Goal: Communication & Community: Answer question/provide support

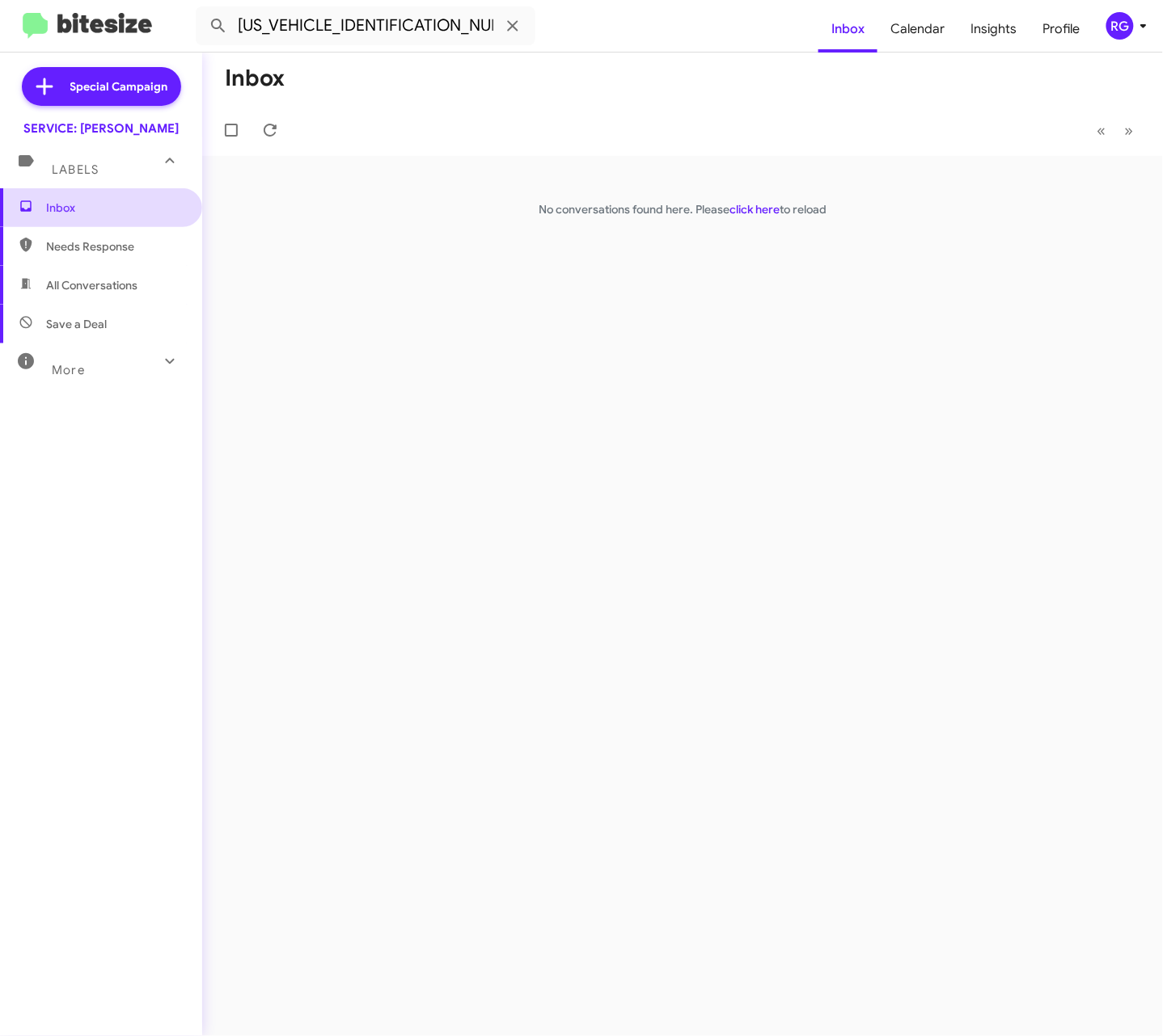
click at [20, 192] on span "Inbox" at bounding box center [101, 207] width 202 height 39
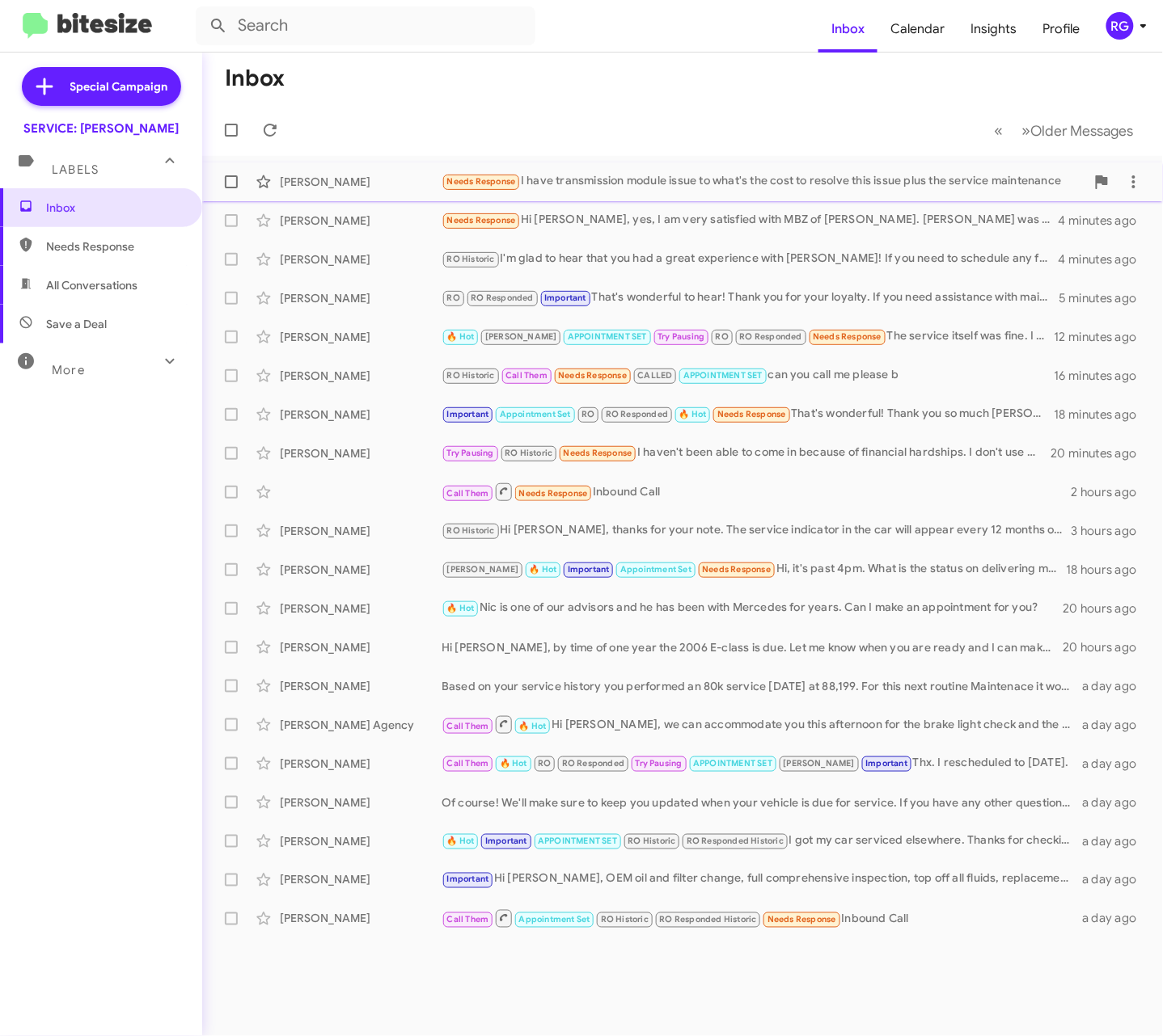
click at [389, 165] on span "[PERSON_NAME] Needs Response I have transmission module issue to what's the cos…" at bounding box center [682, 182] width 961 height 39
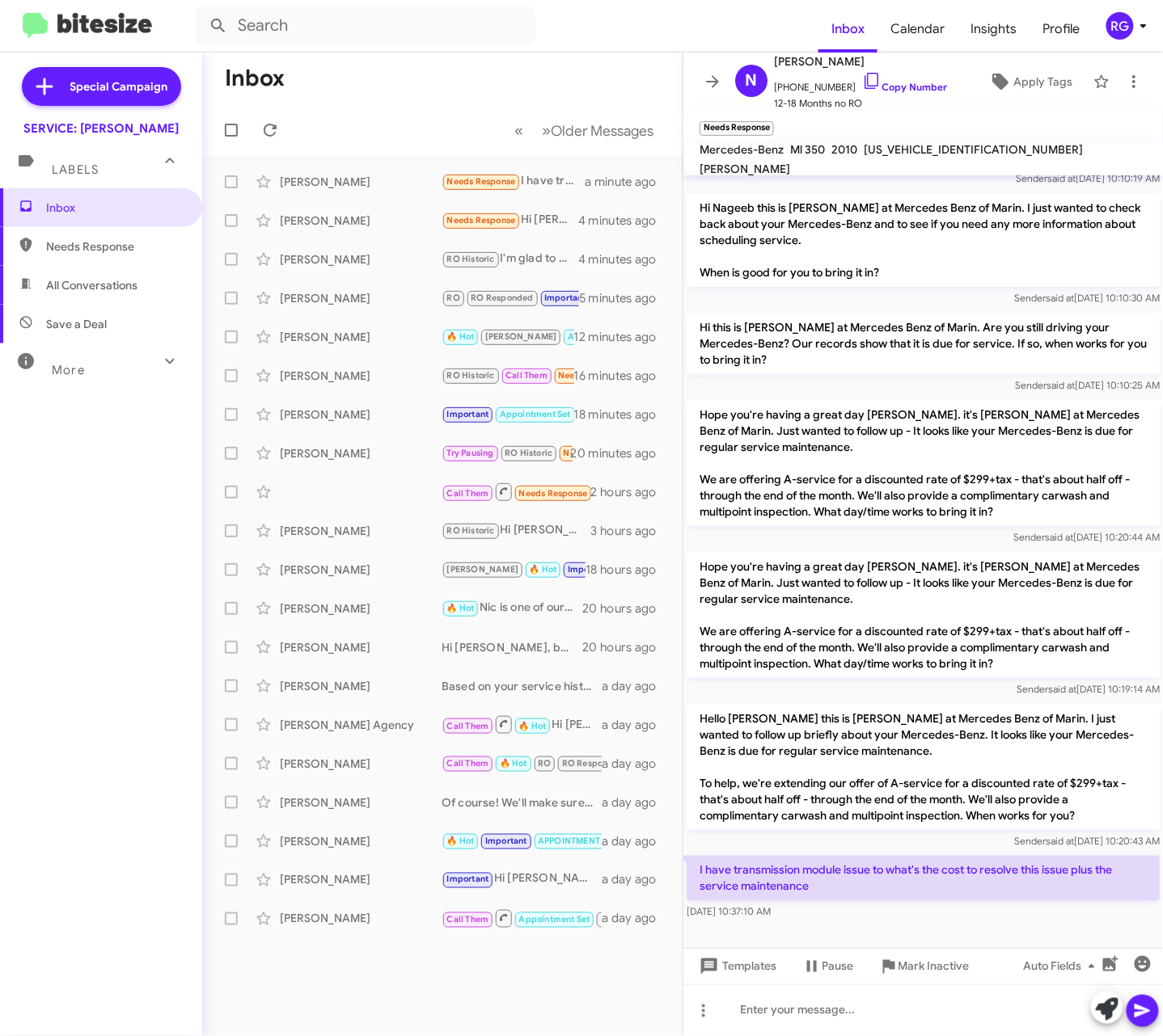
scroll to position [200, 0]
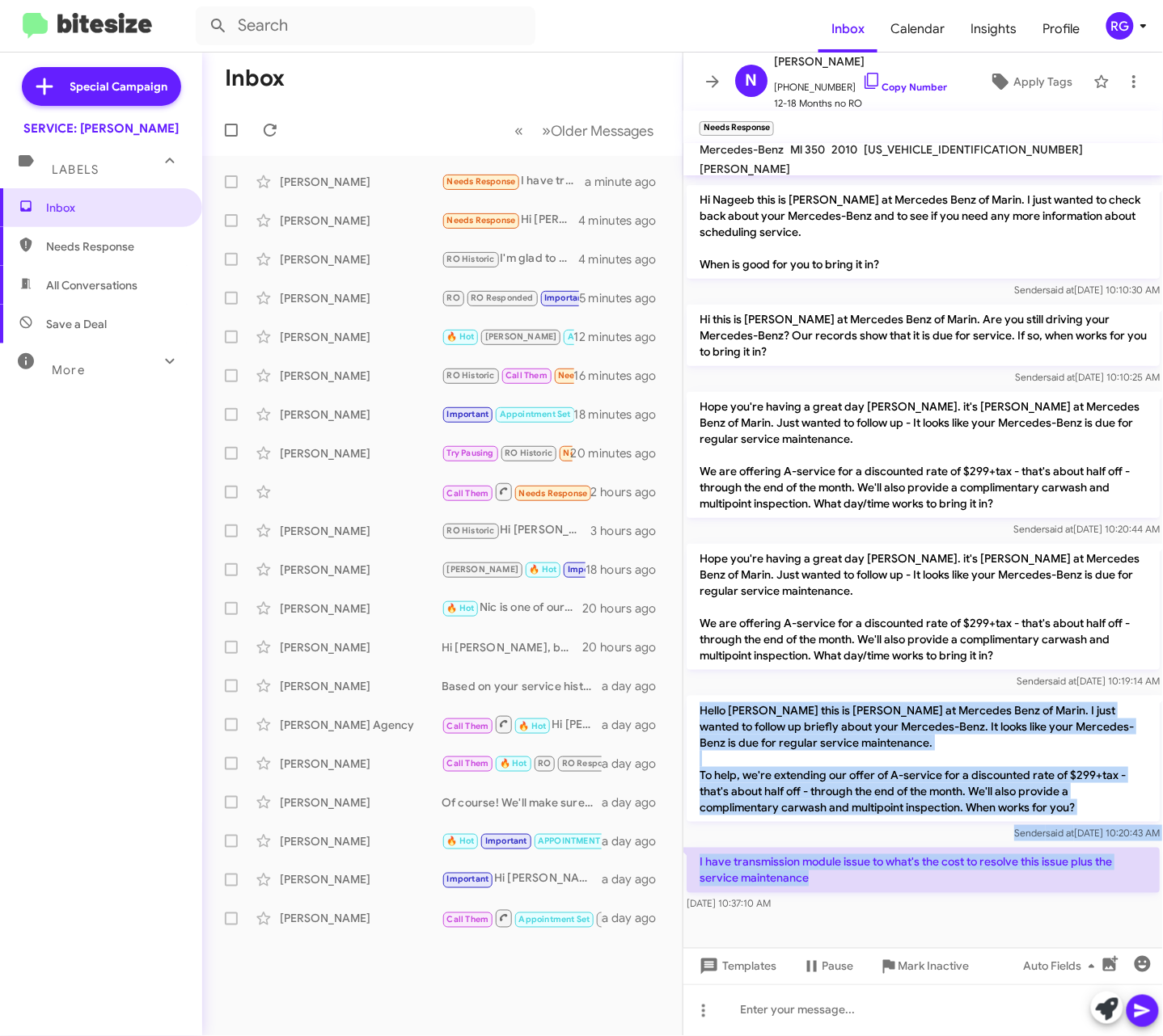
drag, startPoint x: 820, startPoint y: 881, endPoint x: 700, endPoint y: 699, distance: 218.0
click at [700, 699] on div "Hi [PERSON_NAME], this is [PERSON_NAME], Manager at Mercedes Benz of Marin. Tha…" at bounding box center [923, 445] width 480 height 941
copy div "Hello [PERSON_NAME] this is [PERSON_NAME] at Mercedes Benz of Marin. I just wan…"
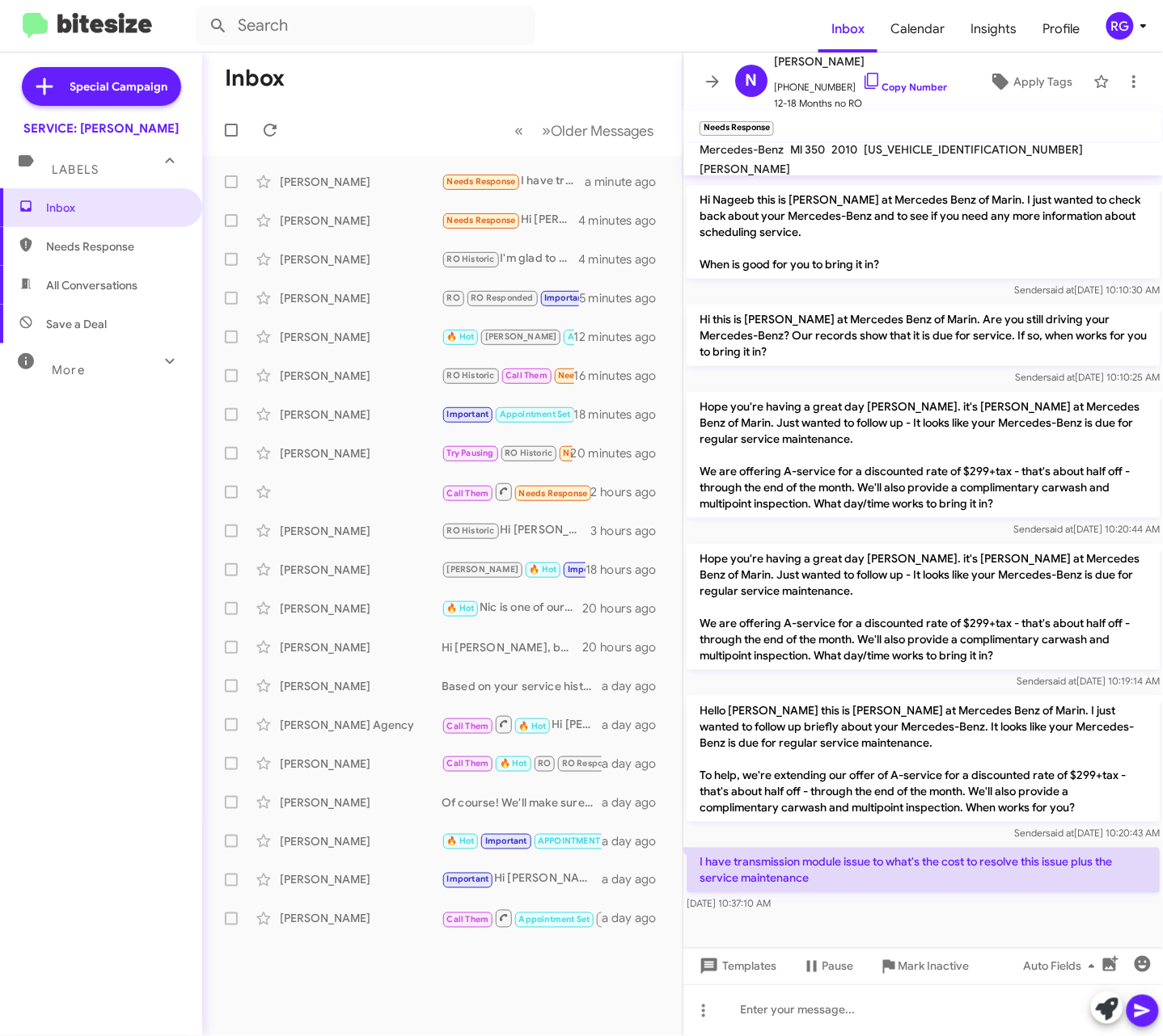
click at [924, 156] on span "[US_VEHICLE_IDENTIFICATION_NUMBER]" at bounding box center [973, 149] width 219 height 15
click at [926, 156] on span "[US_VEHICLE_IDENTIFICATION_NUMBER]" at bounding box center [973, 149] width 219 height 15
click at [927, 156] on span "[US_VEHICLE_IDENTIFICATION_NUMBER]" at bounding box center [973, 149] width 219 height 15
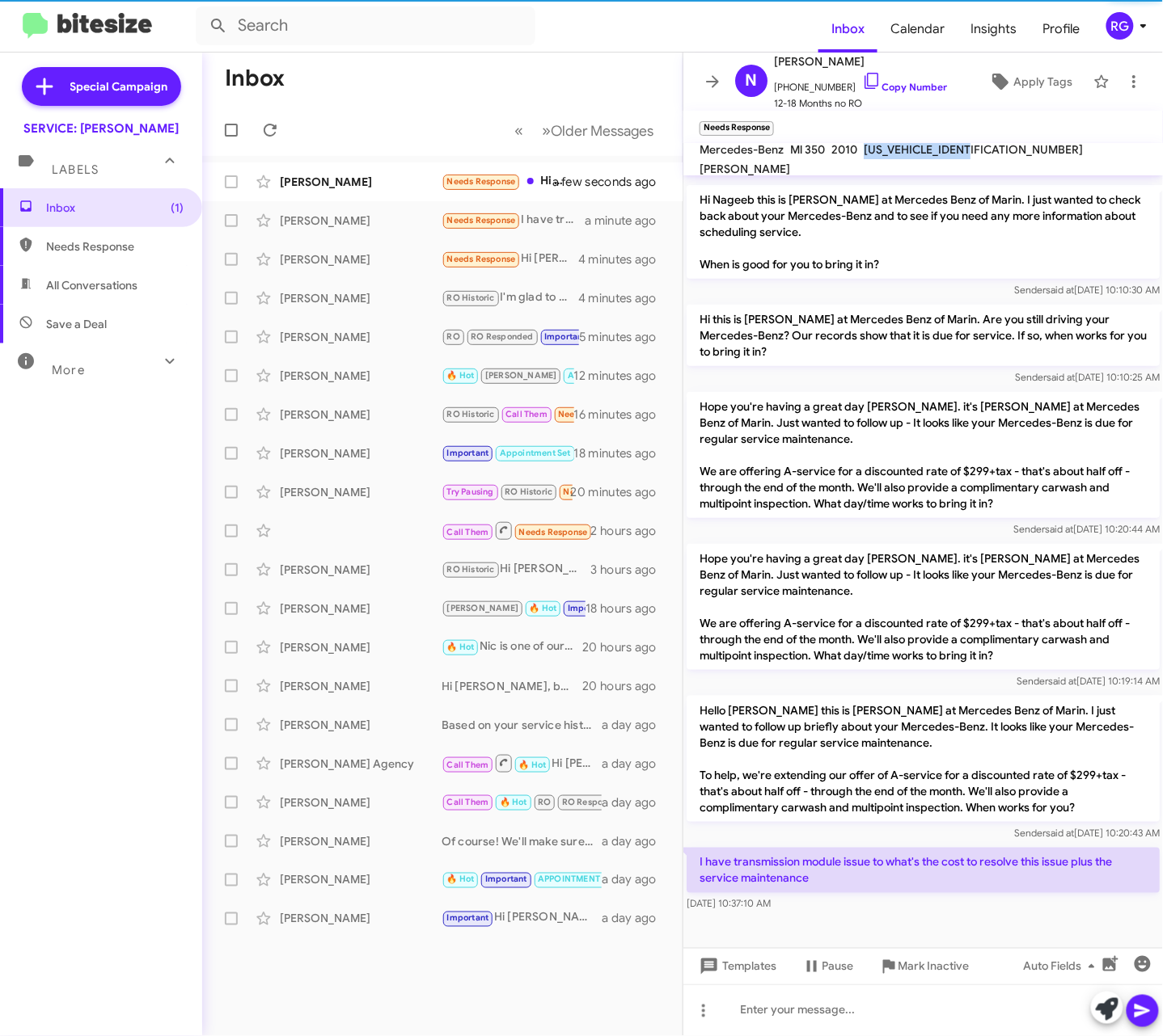
copy span "[US_VEHICLE_IDENTIFICATION_NUMBER]"
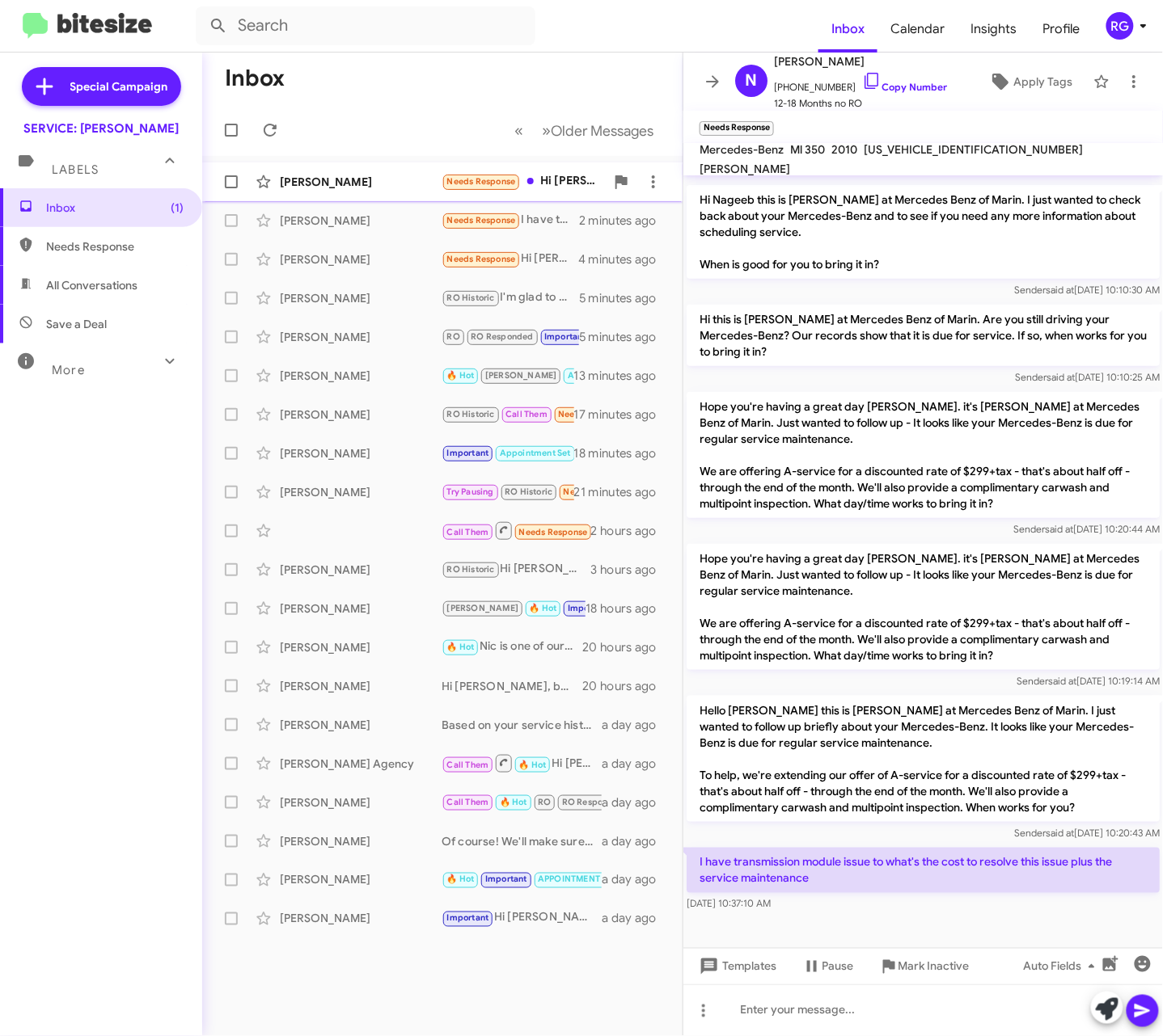
click at [366, 171] on div "[PERSON_NAME] Needs Response Hi [PERSON_NAME], thanks for reaching out again. Y…" at bounding box center [442, 182] width 454 height 33
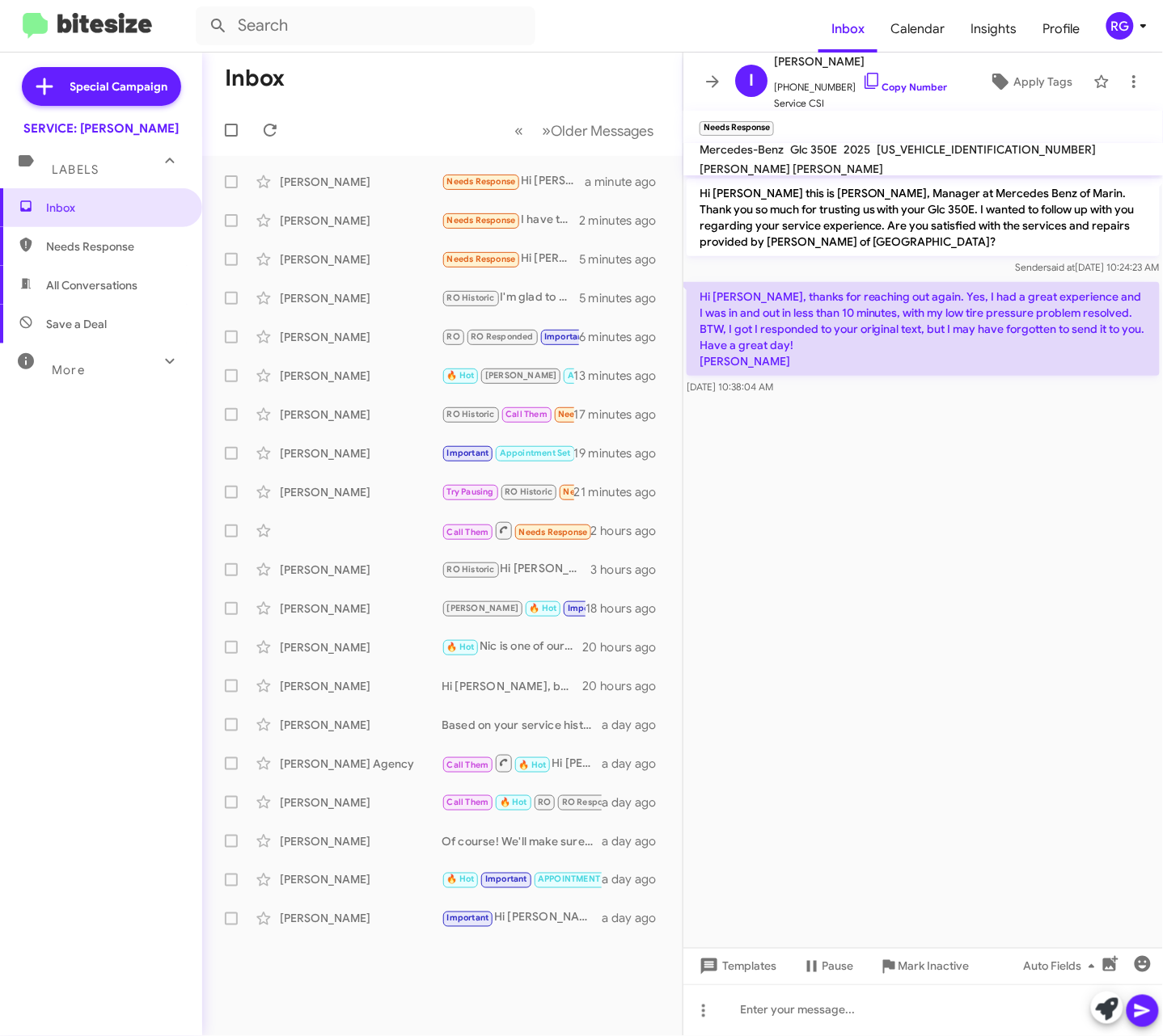
click at [978, 154] on span "[US_VEHICLE_IDENTIFICATION_NUMBER]" at bounding box center [985, 149] width 219 height 15
click at [981, 154] on span "[US_VEHICLE_IDENTIFICATION_NUMBER]" at bounding box center [985, 149] width 219 height 15
copy span "[US_VEHICLE_IDENTIFICATION_NUMBER]"
click at [1107, 1004] on icon at bounding box center [1108, 1010] width 23 height 23
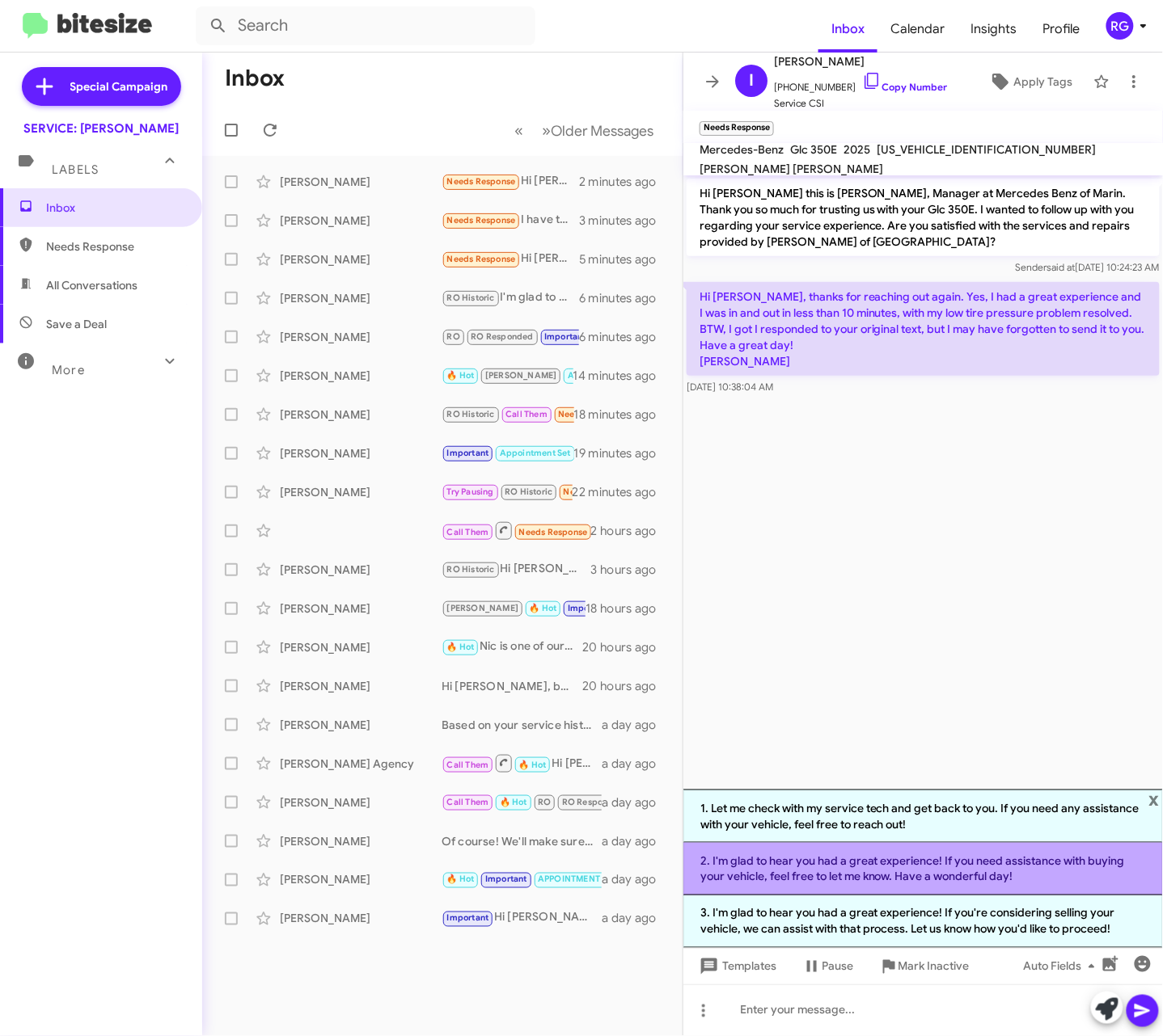
click at [951, 883] on li "2. I'm glad to hear you had a great experience! If you need assistance with buy…" at bounding box center [923, 870] width 480 height 53
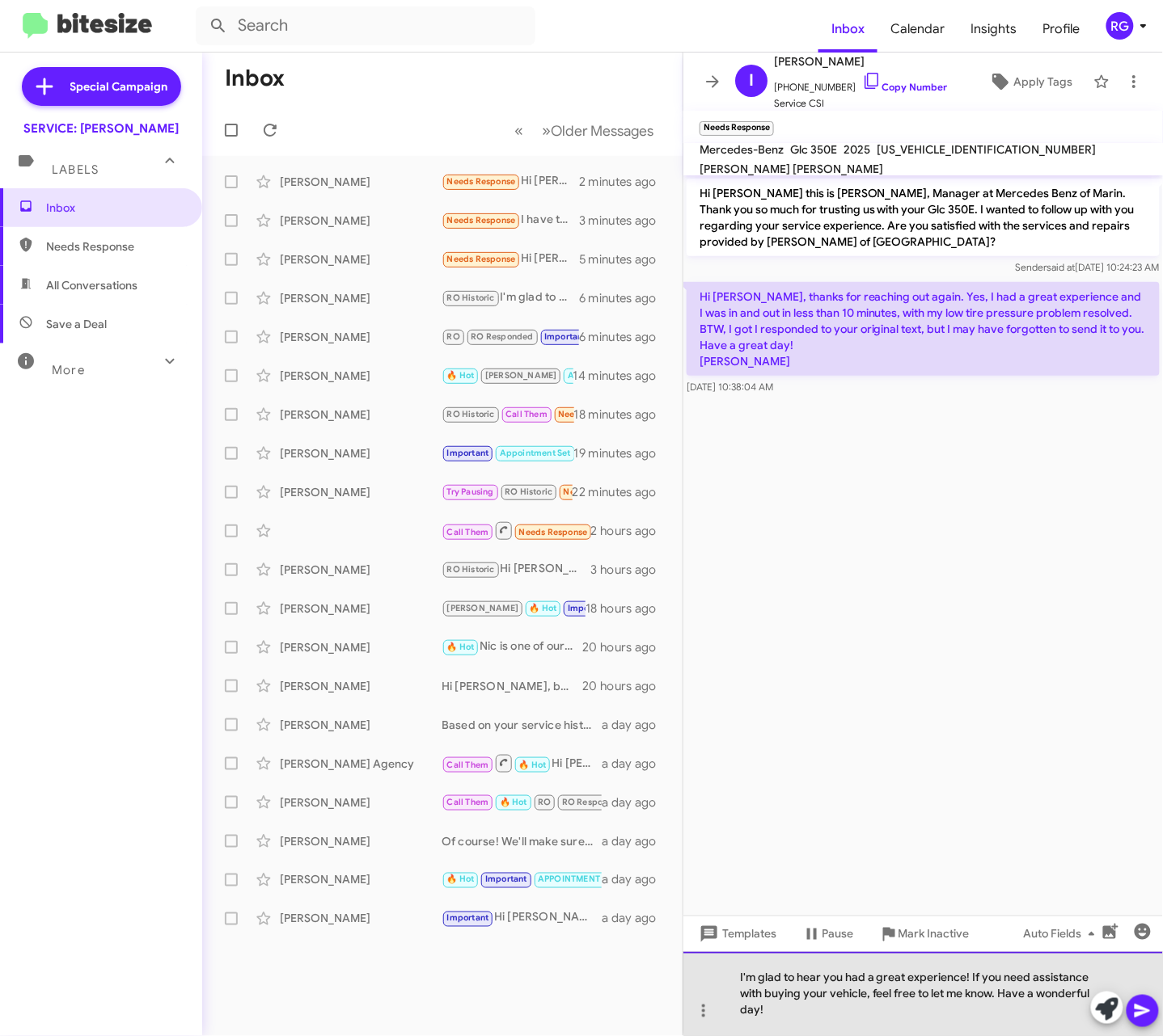
click at [966, 972] on div "I'm glad to hear you had a great experience! If you need assistance with buying…" at bounding box center [923, 995] width 480 height 84
drag, startPoint x: 968, startPoint y: 977, endPoint x: 996, endPoint y: 996, distance: 33.8
click at [996, 996] on div "I'm glad to hear you had a great experience! If you need assistance with buying…" at bounding box center [923, 995] width 480 height 84
drag, startPoint x: 904, startPoint y: 1025, endPoint x: 736, endPoint y: 975, distance: 175.3
click at [736, 975] on div "I'm glad to hear you had a great experience! If you need assistance with buying…" at bounding box center [923, 995] width 480 height 84
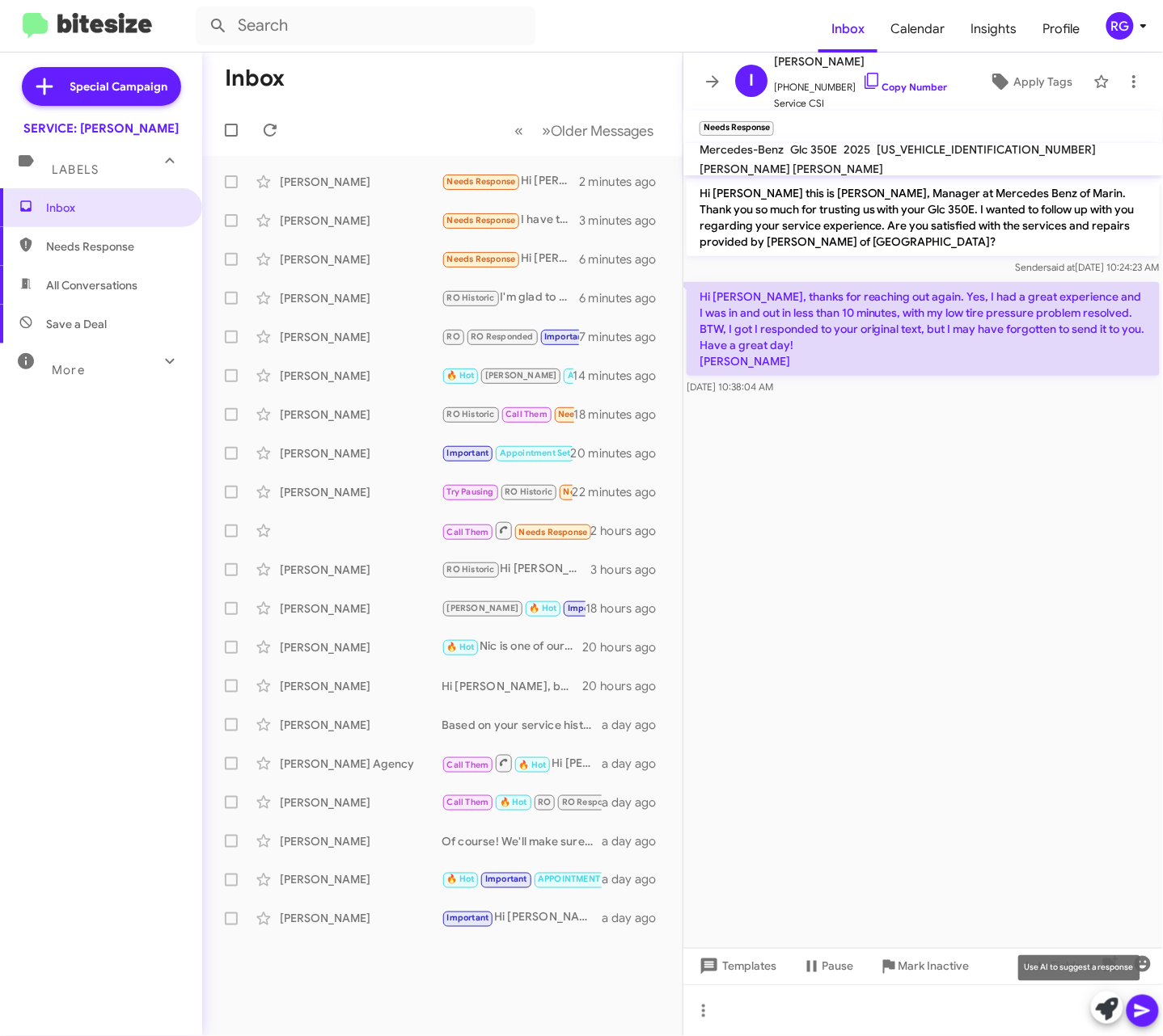
click at [1108, 1016] on icon at bounding box center [1108, 1010] width 23 height 23
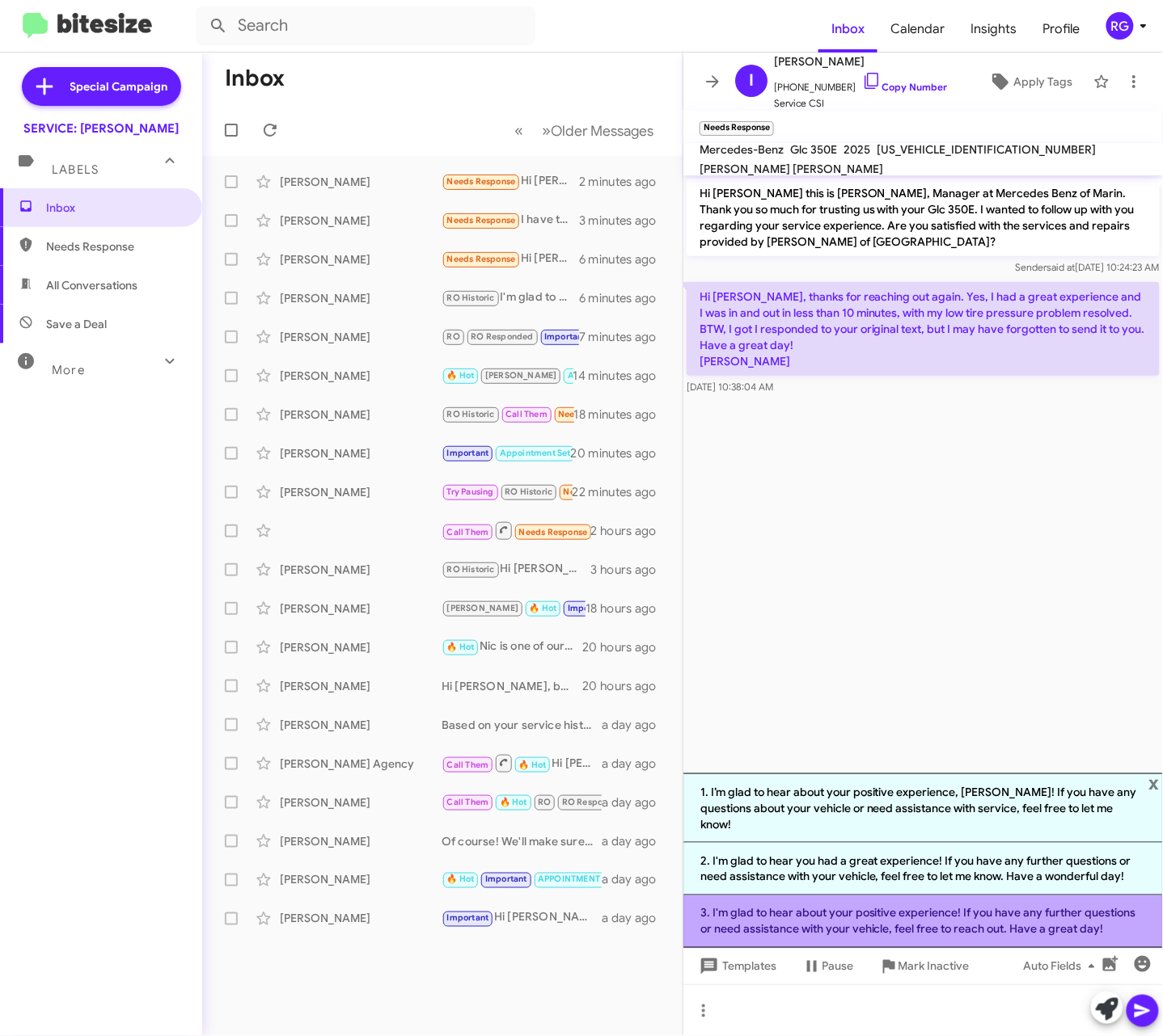
click at [1052, 929] on li "3. I'm glad to hear about your positive experience! If you have any further que…" at bounding box center [923, 922] width 480 height 53
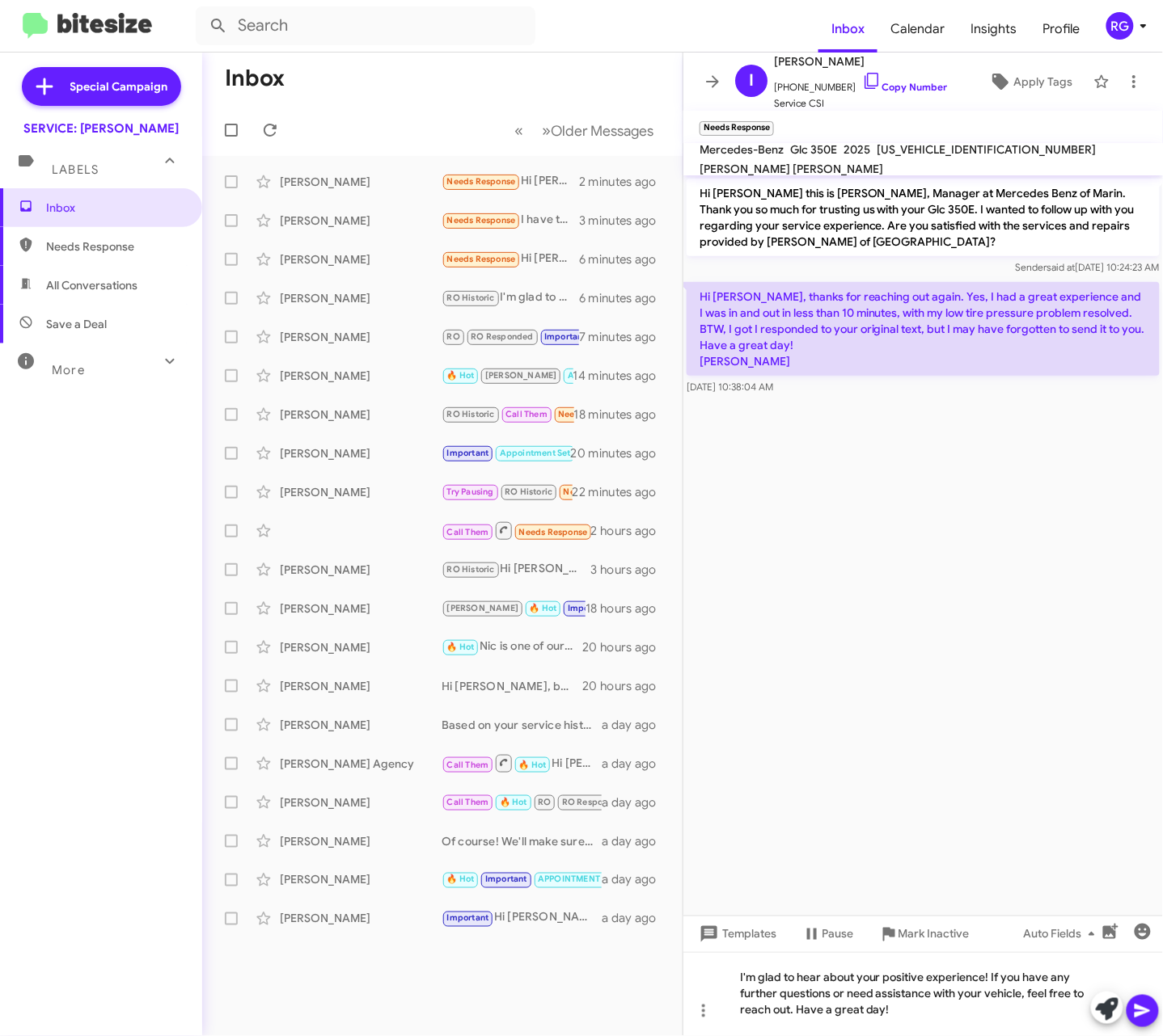
click at [1140, 1023] on span at bounding box center [1143, 1011] width 19 height 33
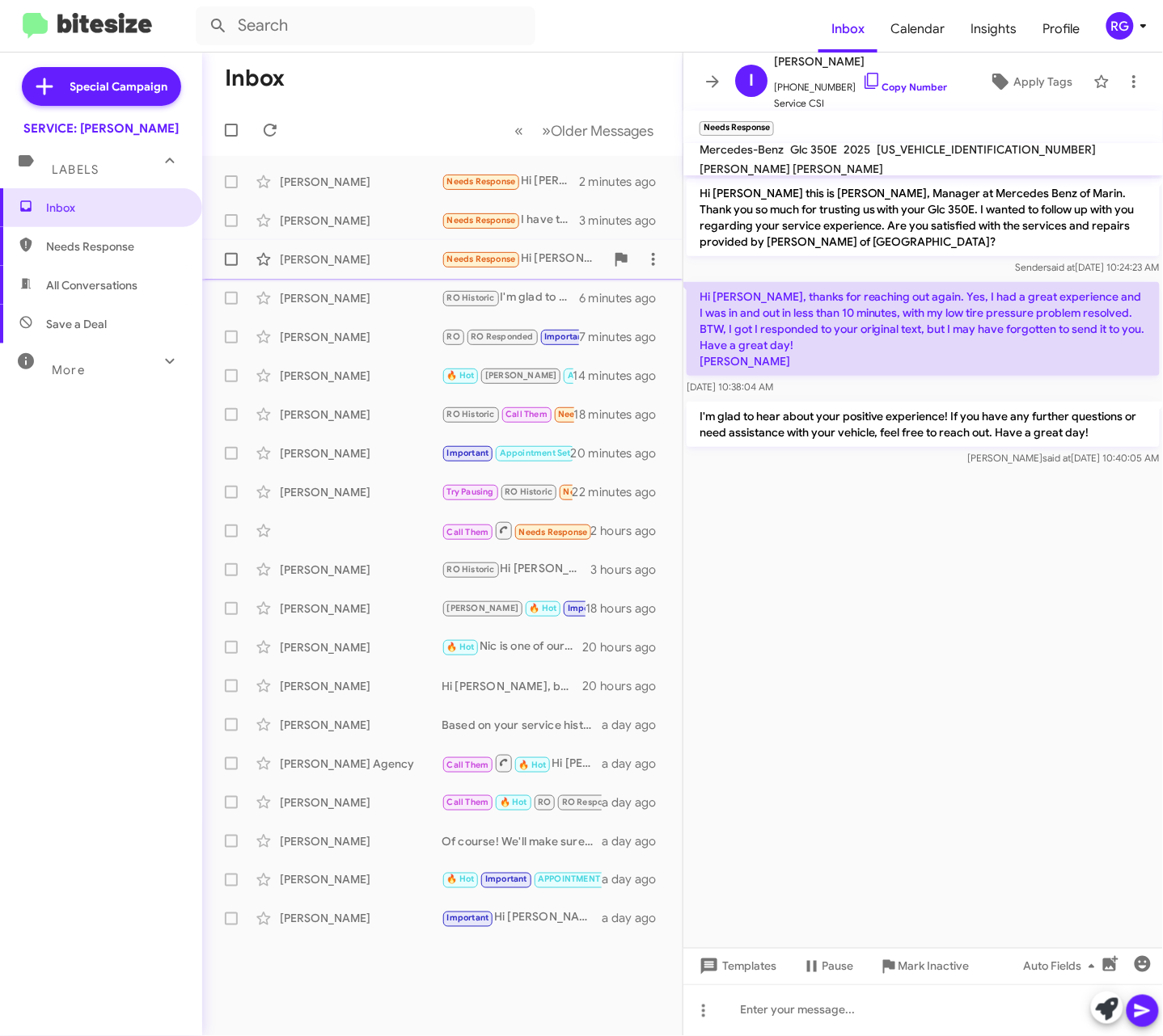
click at [486, 263] on span "Needs Response" at bounding box center [482, 259] width 69 height 11
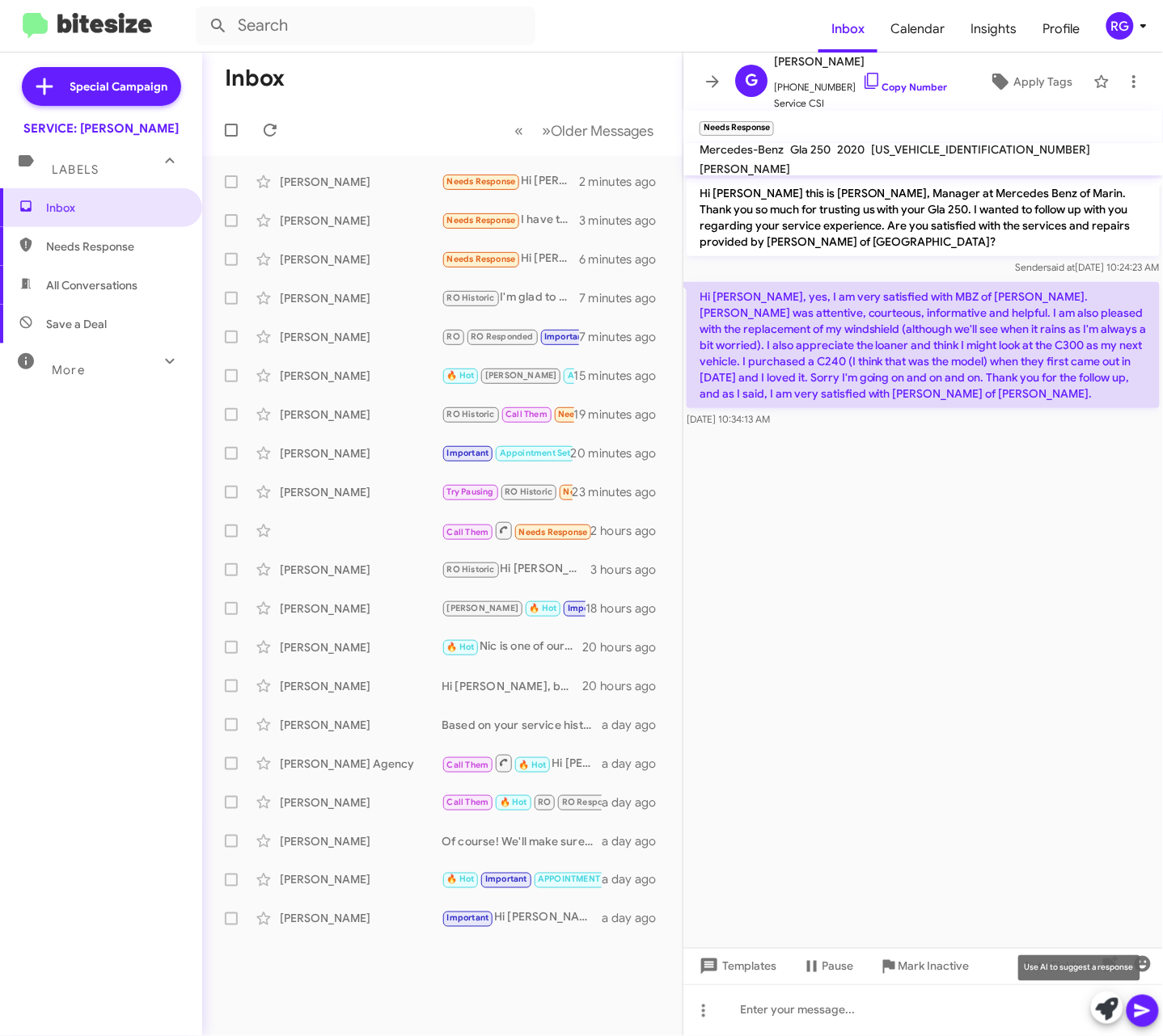
click at [1109, 1017] on icon at bounding box center [1108, 1010] width 23 height 23
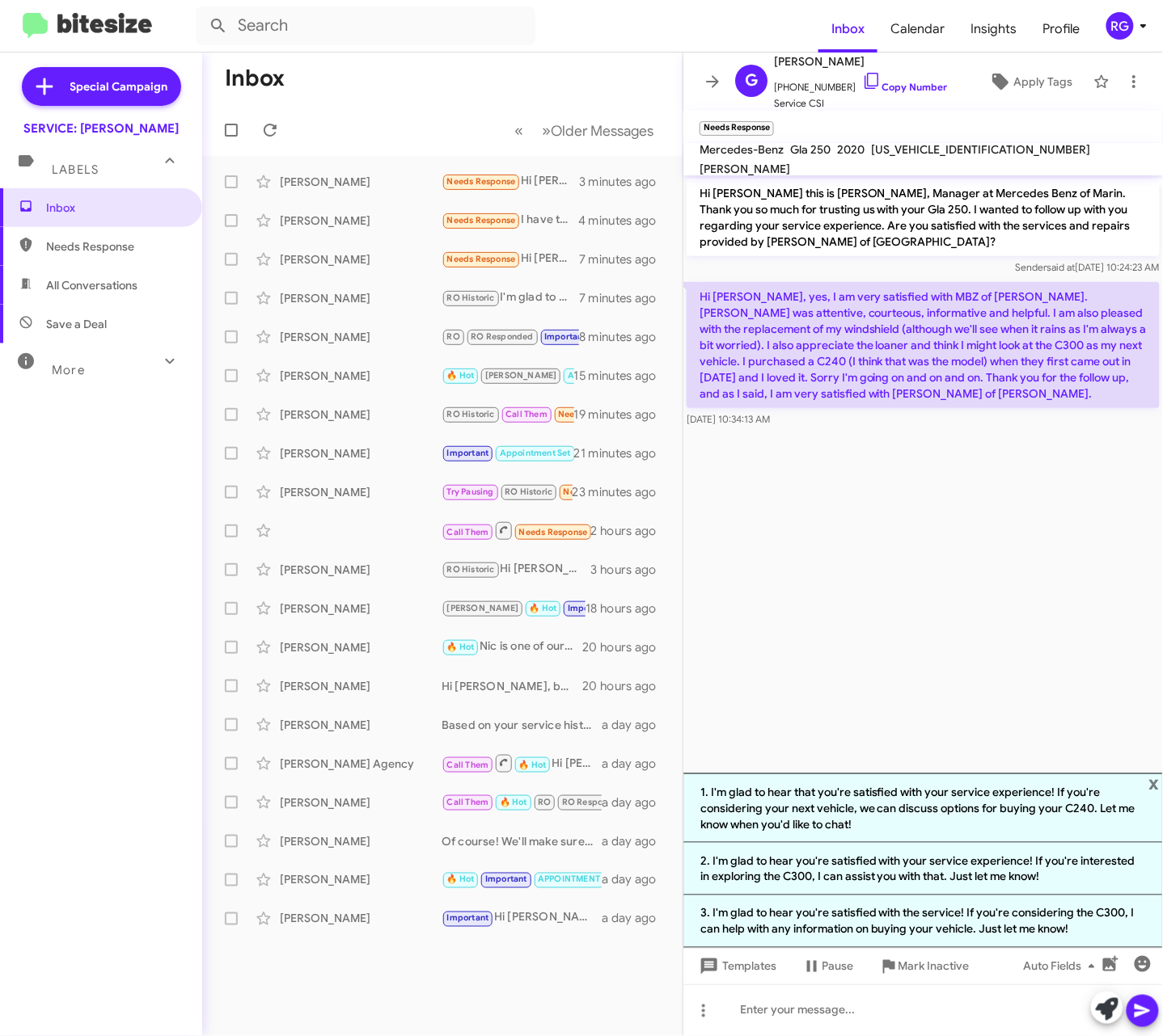
click at [875, 880] on li "2. I'm glad to hear you're satisfied with your service experience! If you're in…" at bounding box center [923, 870] width 480 height 53
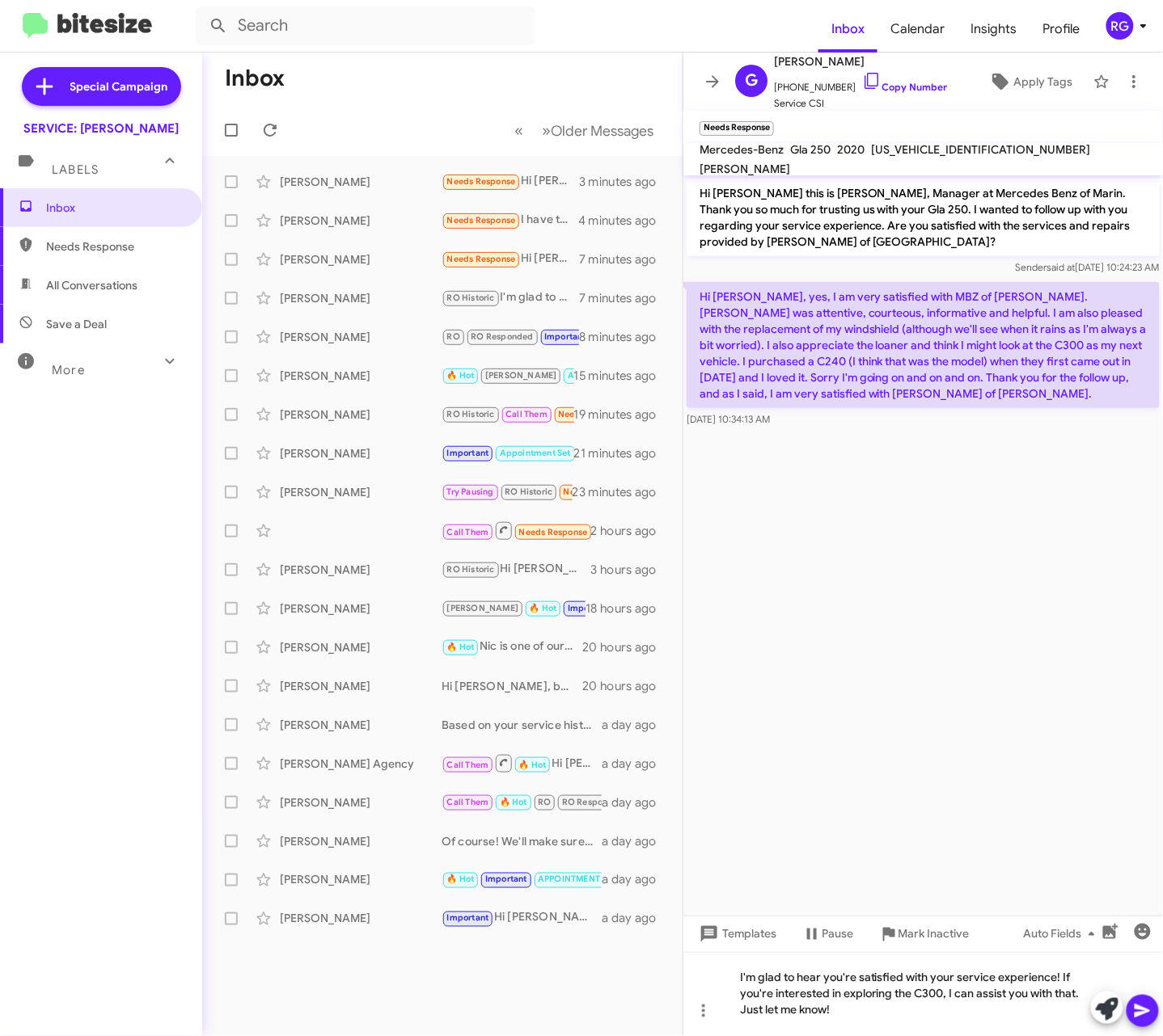
drag, startPoint x: 1134, startPoint y: 1004, endPoint x: 1134, endPoint y: 993, distance: 11.0
click at [1134, 999] on span at bounding box center [1143, 1011] width 19 height 33
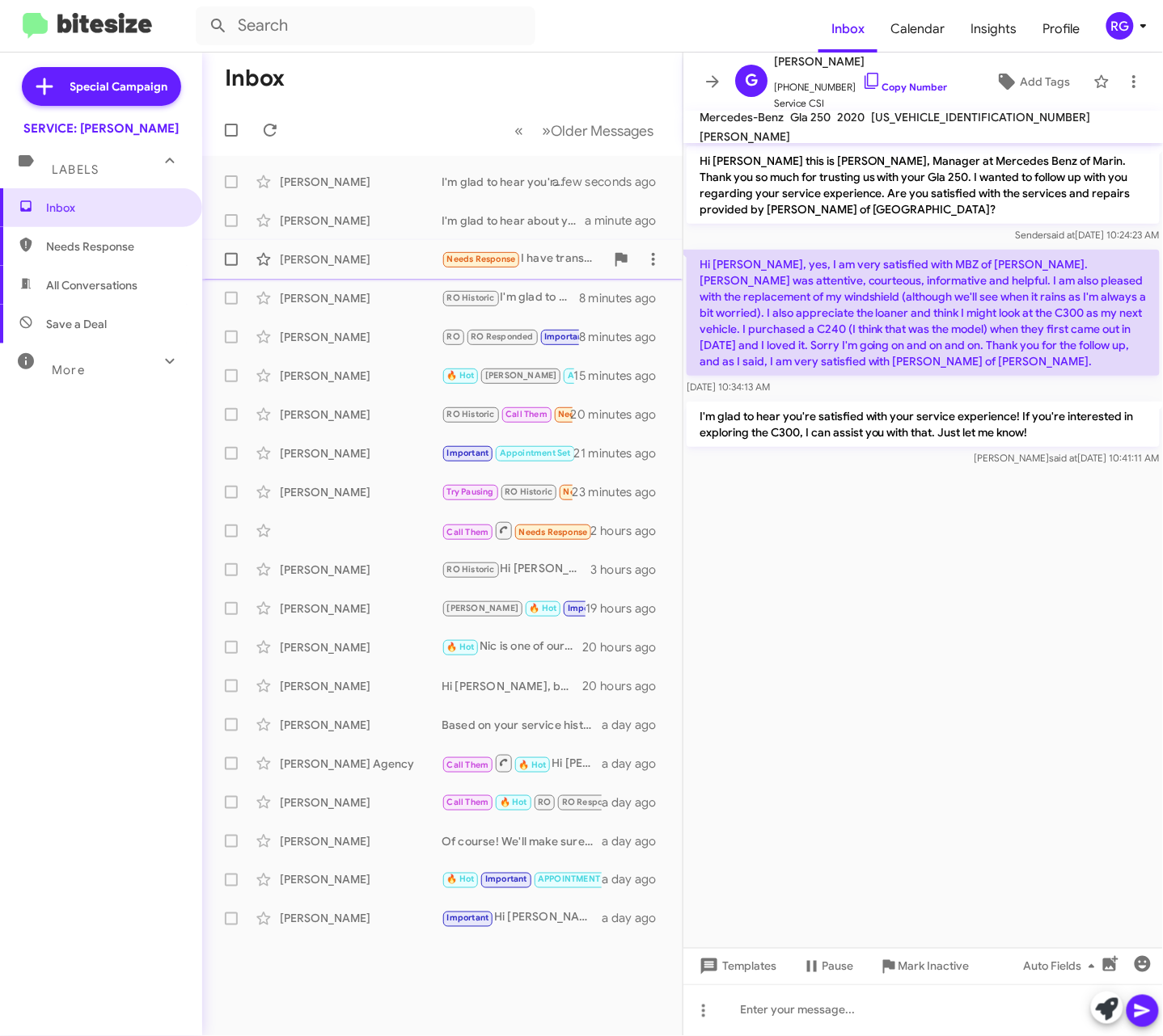
click at [506, 272] on div "[PERSON_NAME] Needs Response I have transmission module issue to what's the cos…" at bounding box center [442, 259] width 454 height 33
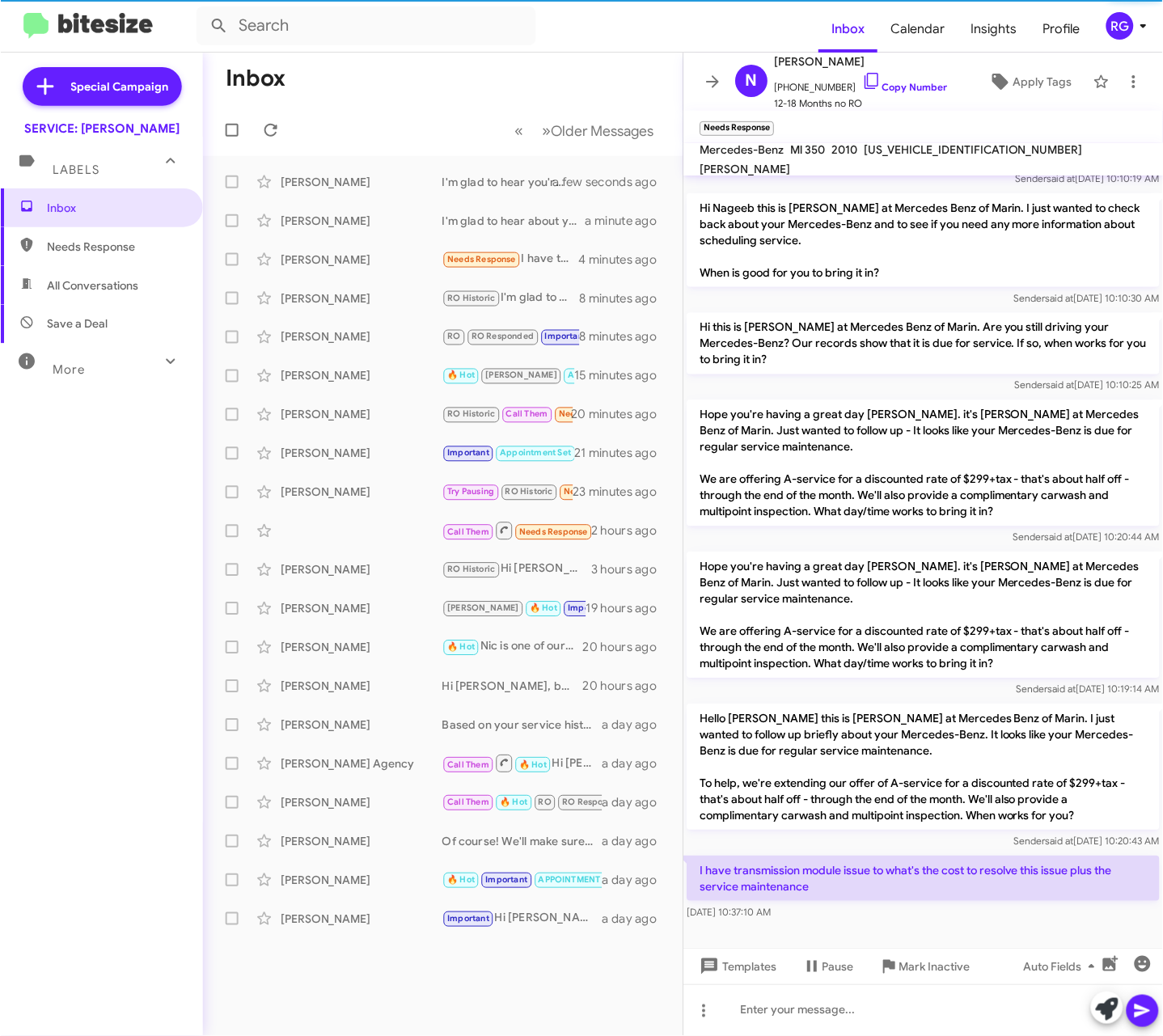
scroll to position [200, 0]
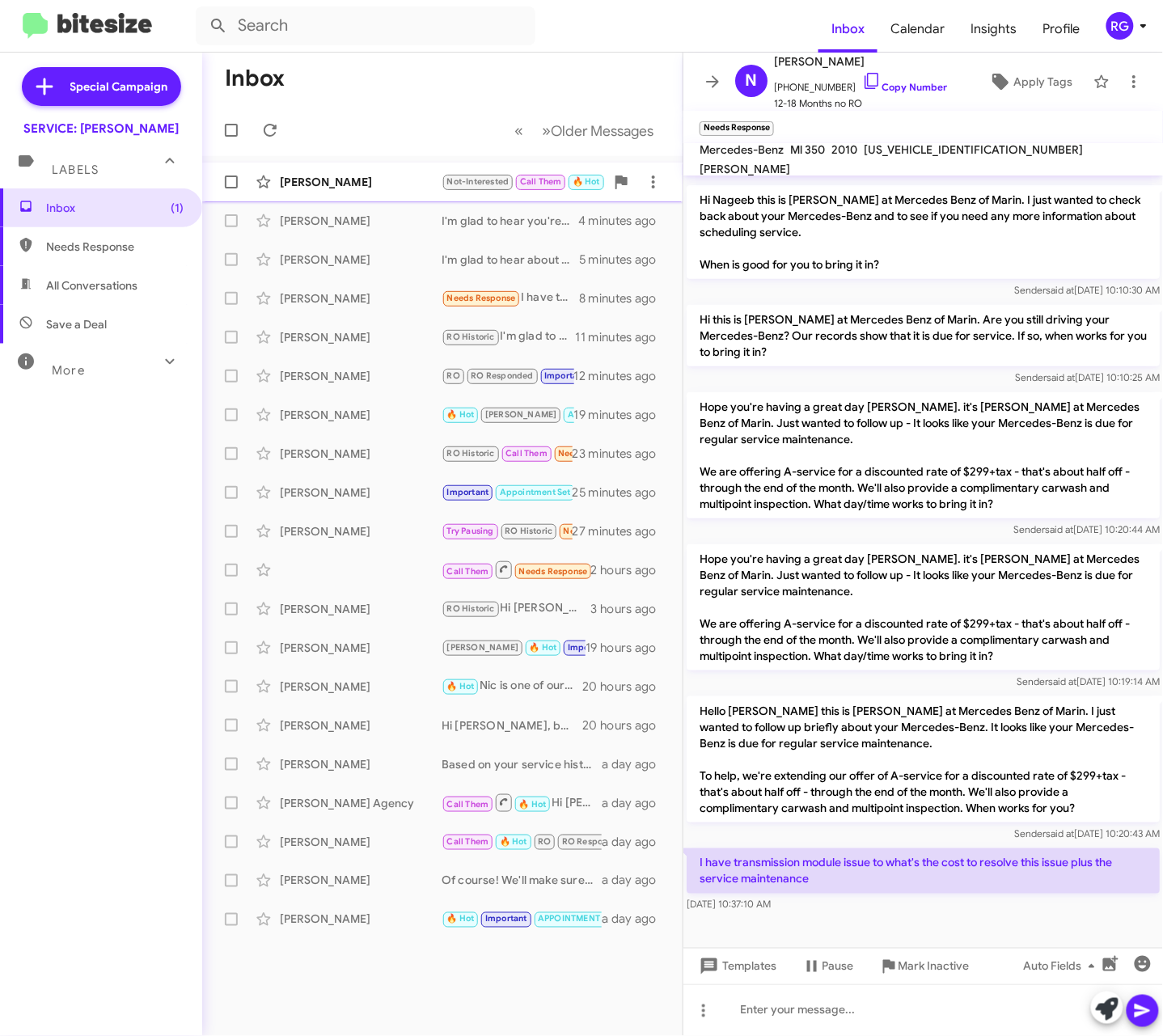
click at [373, 183] on div "[PERSON_NAME]" at bounding box center [360, 182] width 162 height 16
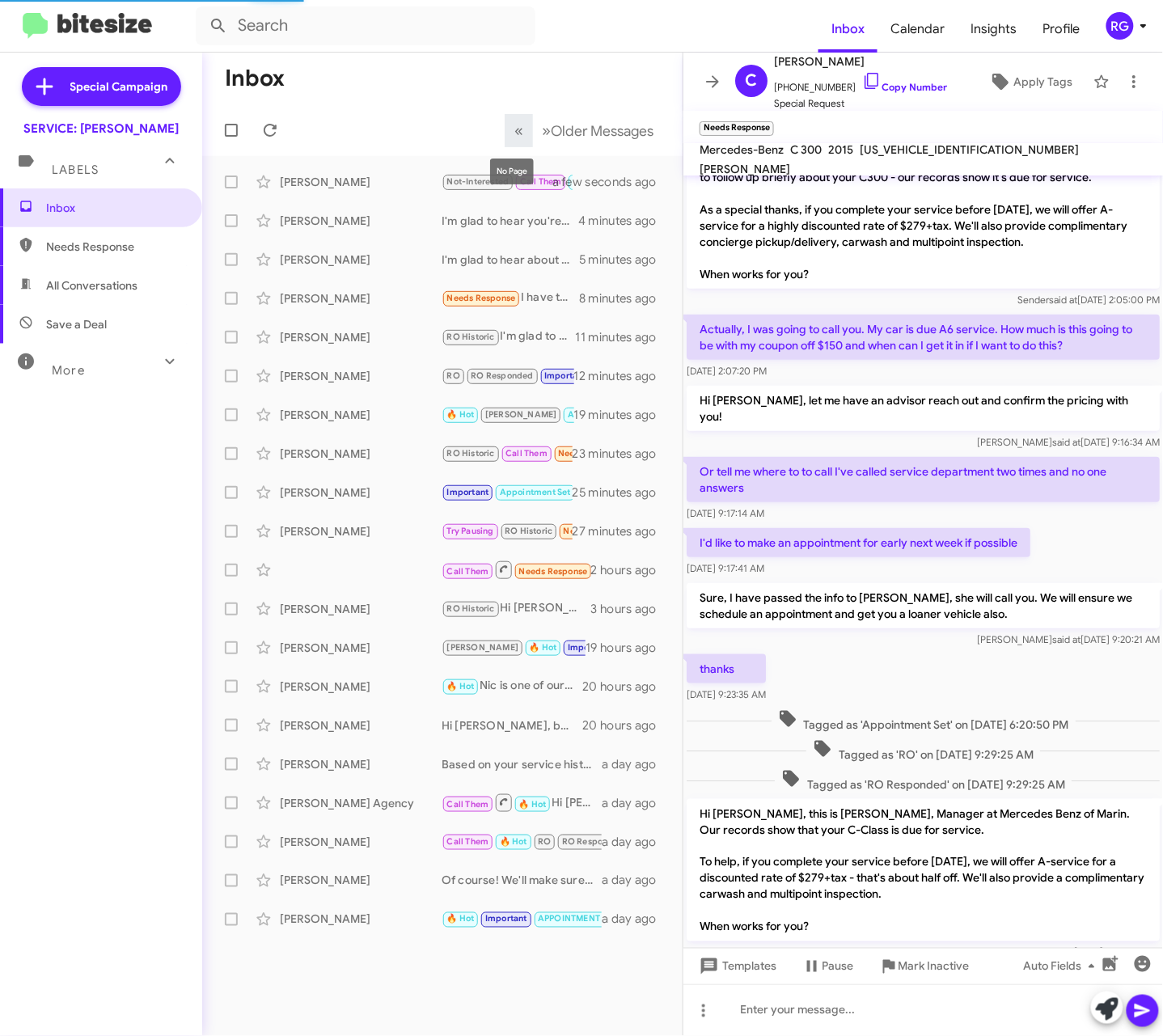
scroll to position [487, 0]
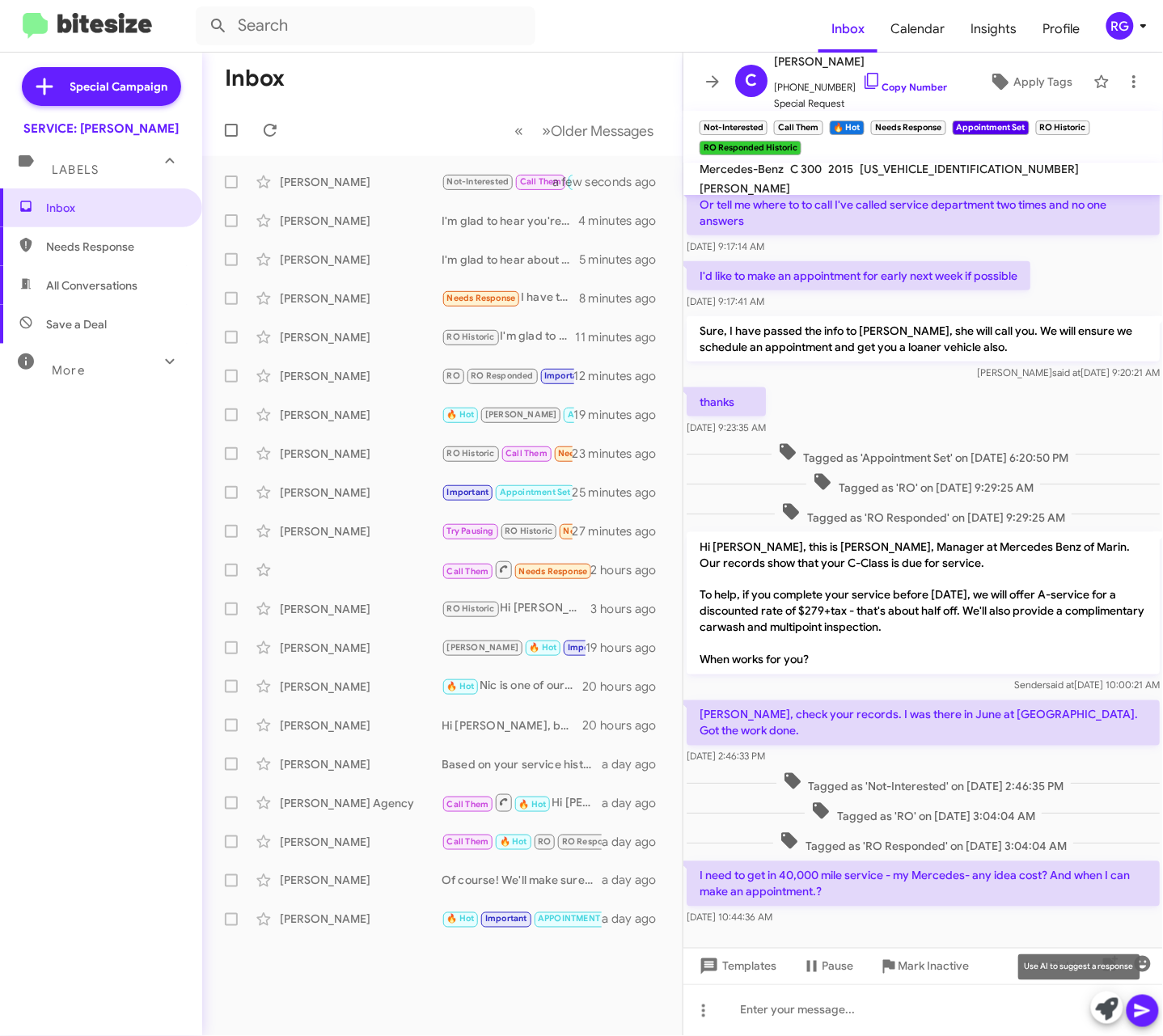
click at [1110, 1009] on icon at bounding box center [1108, 1009] width 23 height 23
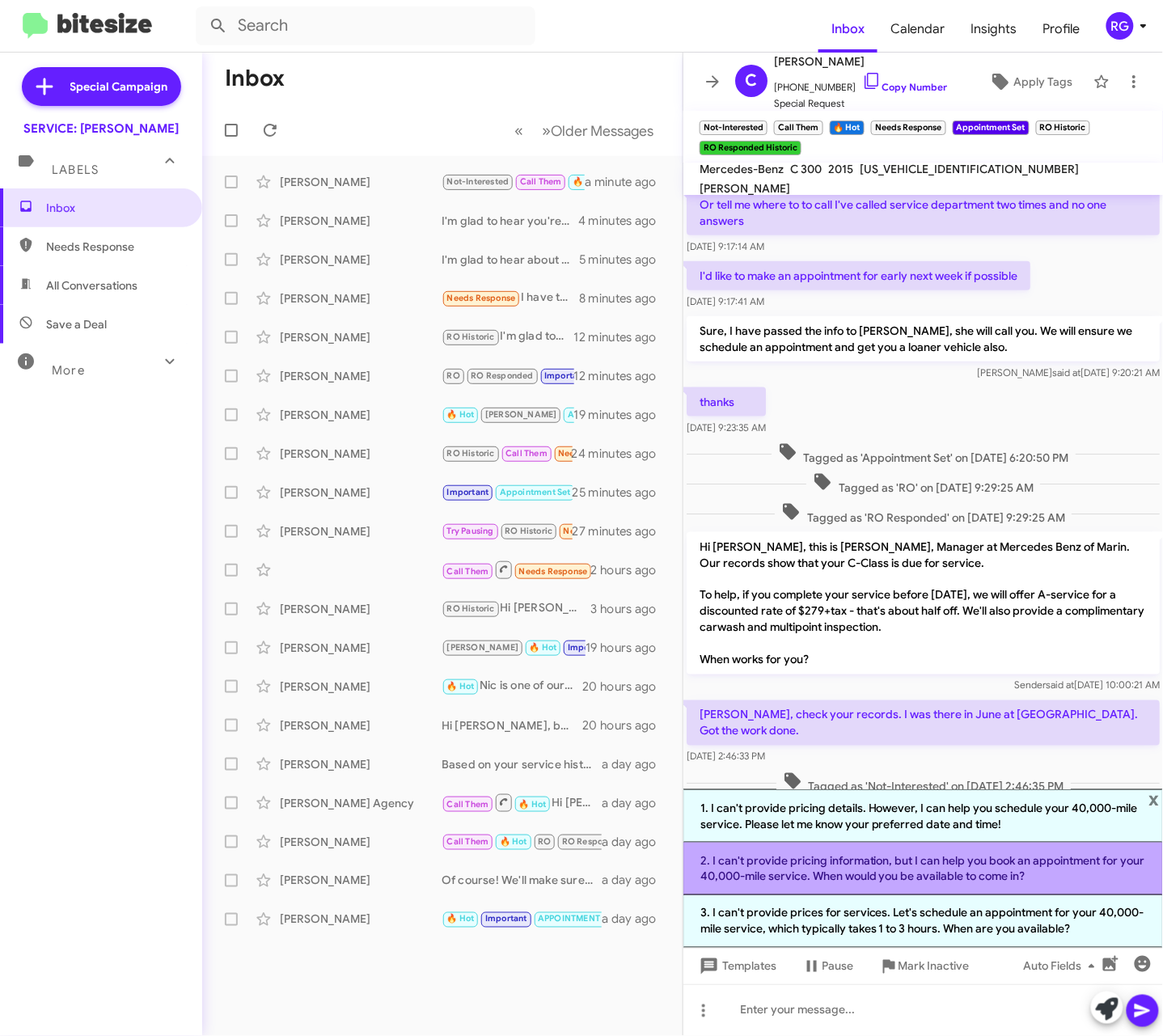
click at [956, 874] on li "2. I can't provide pricing information, but I can help you book an appointment …" at bounding box center [923, 869] width 480 height 53
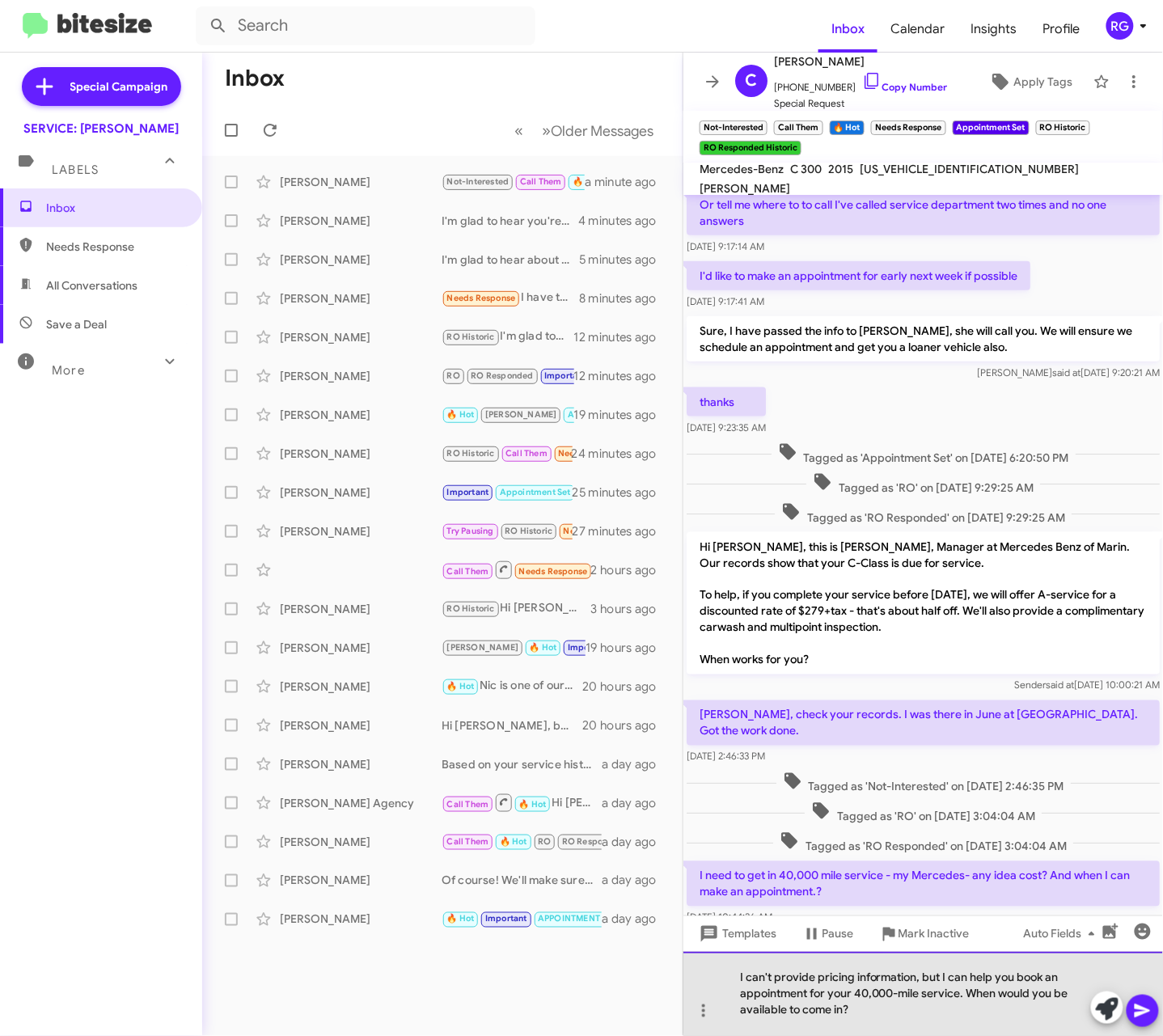
click at [942, 978] on div "I can't provide pricing information, but I can help you book an appointment for…" at bounding box center [923, 994] width 480 height 84
click at [945, 977] on div "I can't provide pricing information, but I can help you book an appointment for…" at bounding box center [923, 994] width 480 height 84
drag, startPoint x: 945, startPoint y: 976, endPoint x: 729, endPoint y: 983, distance: 216.1
click at [729, 983] on div "I can't provide pricing information, but I can help you book an appointment for…" at bounding box center [923, 994] width 480 height 84
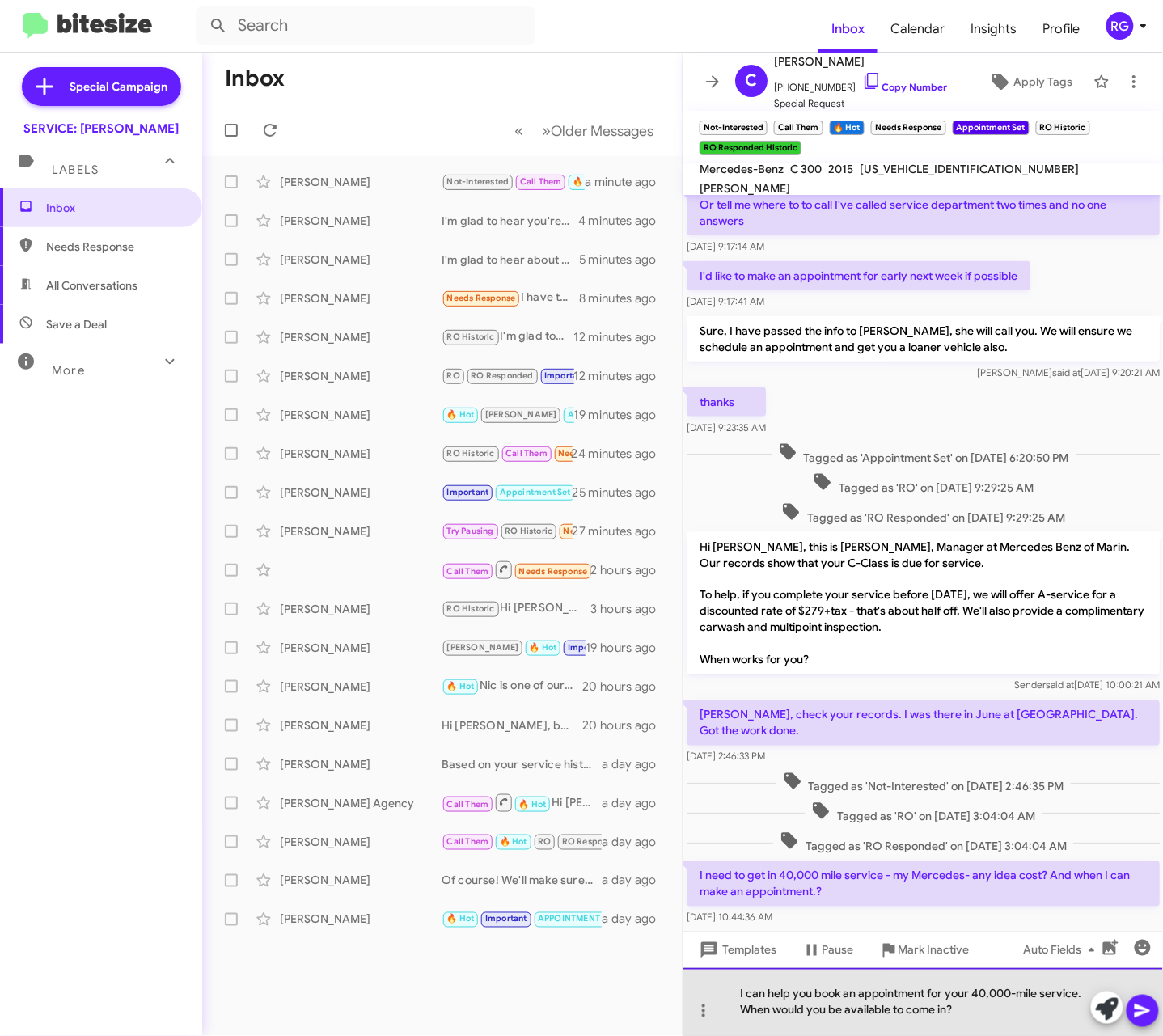
click at [946, 1016] on div "I can help you book an appointment for your 40,000-mile service. When would you…" at bounding box center [923, 1001] width 480 height 68
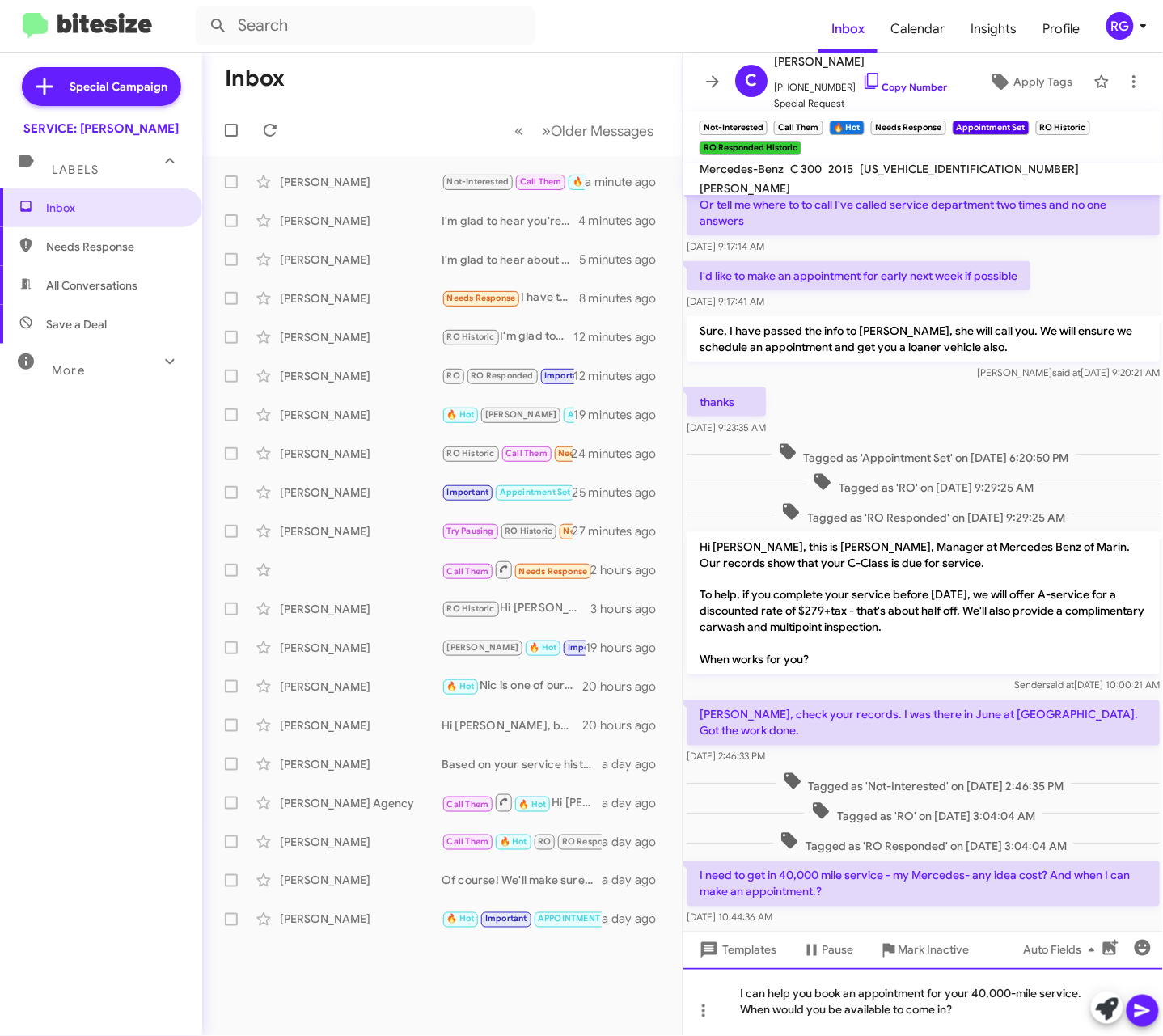
drag, startPoint x: 865, startPoint y: 1010, endPoint x: 878, endPoint y: 1012, distance: 13.2
click at [869, 1010] on div "I can help you book an appointment for your 40,000-mile service. When would you…" at bounding box center [923, 1001] width 480 height 68
click at [1009, 1016] on div "I can help you book an appointment for your 40,000-mile service. When would you…" at bounding box center [923, 1001] width 480 height 68
click at [767, 990] on div "I can help you book an appointment for your 40,000-mile service. When would you…" at bounding box center [923, 1001] width 480 height 68
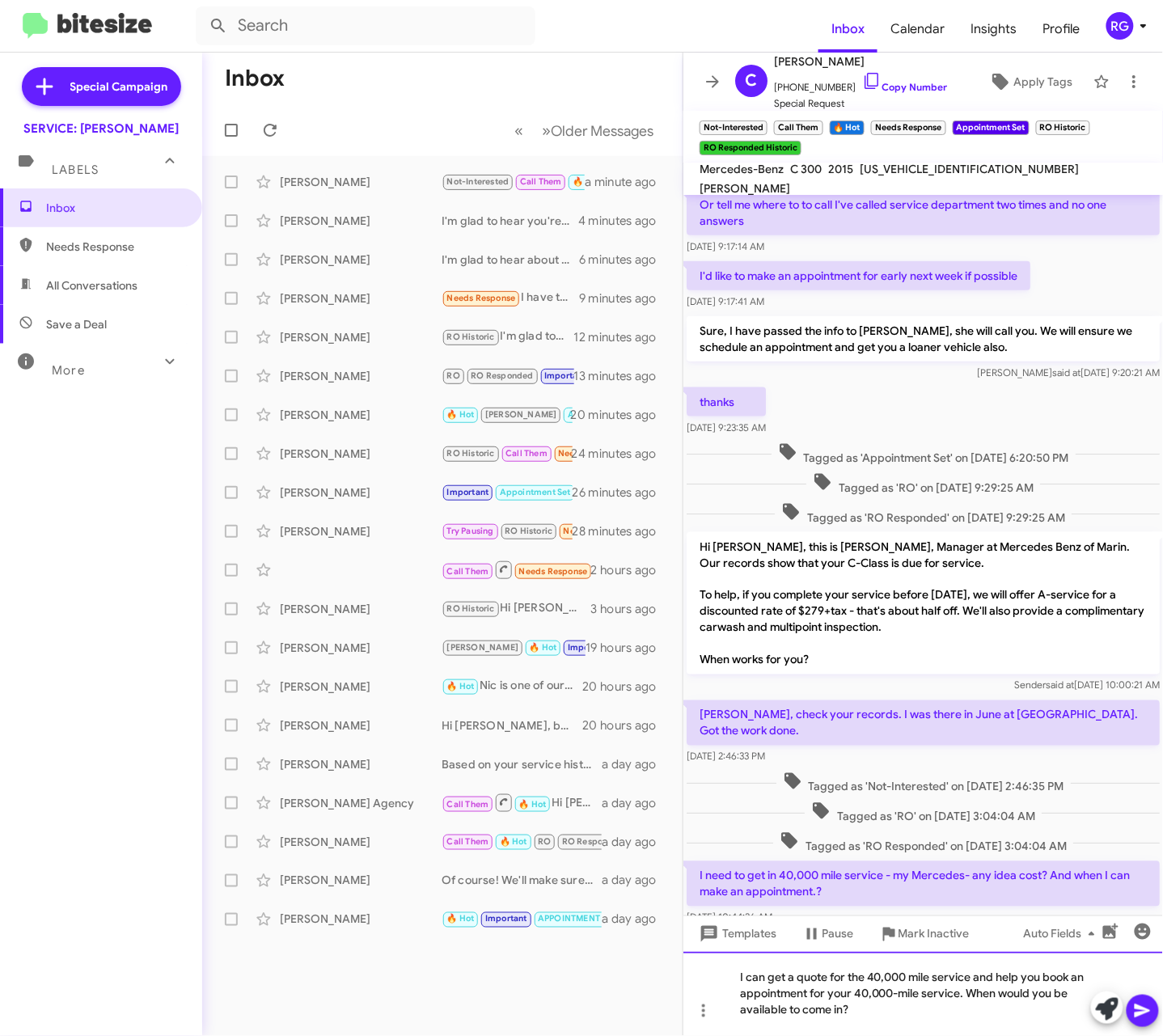
drag, startPoint x: 926, startPoint y: 967, endPoint x: 914, endPoint y: 971, distance: 12.6
click at [939, 981] on div "Mark Inactive" at bounding box center [924, 972] width 63 height 25
click at [1019, 993] on div "I can get a quote for the 40,000-mile service and help you book an appointment …" at bounding box center [923, 994] width 480 height 84
click at [1133, 1014] on icon at bounding box center [1143, 1011] width 19 height 19
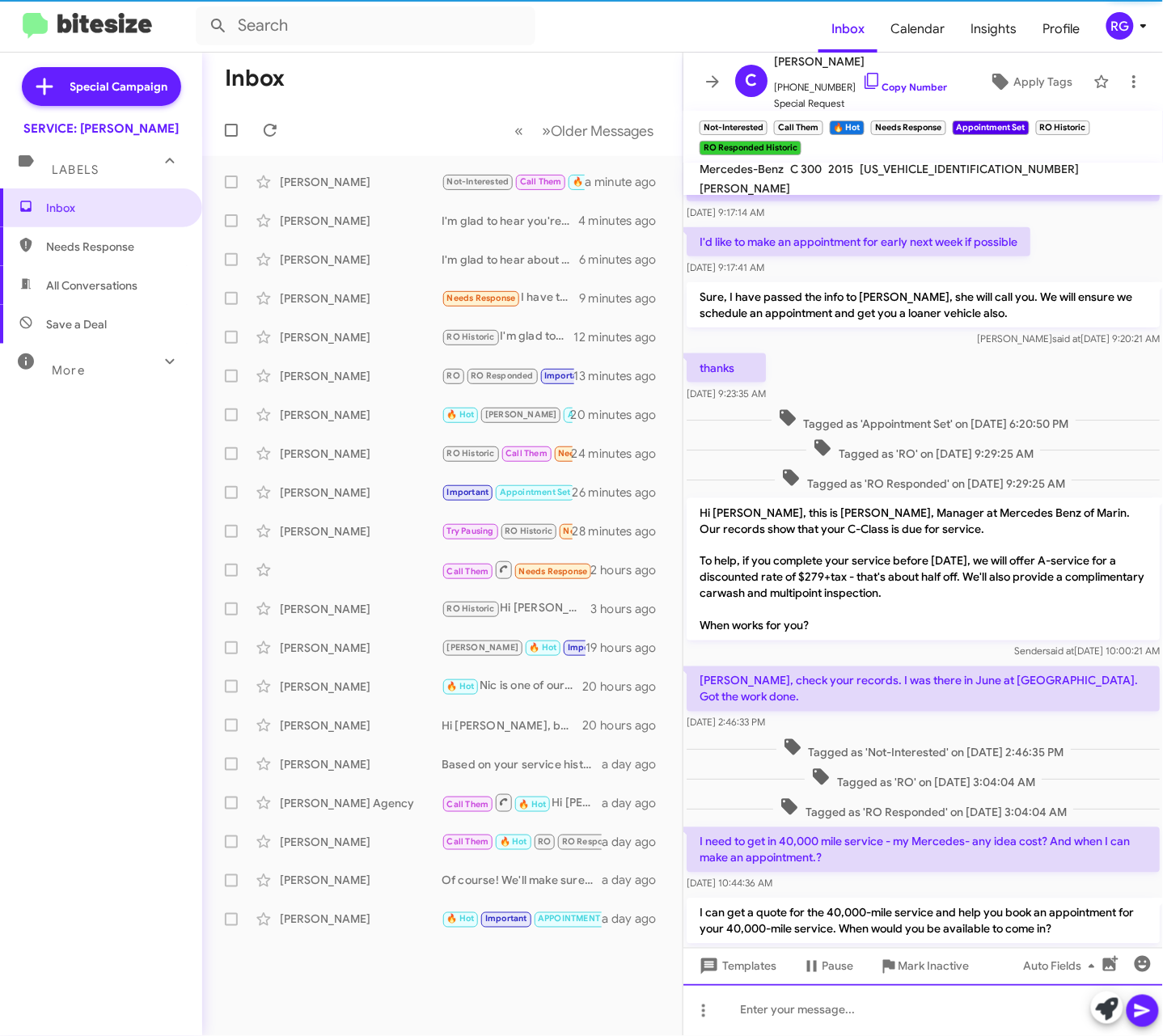
scroll to position [581, 0]
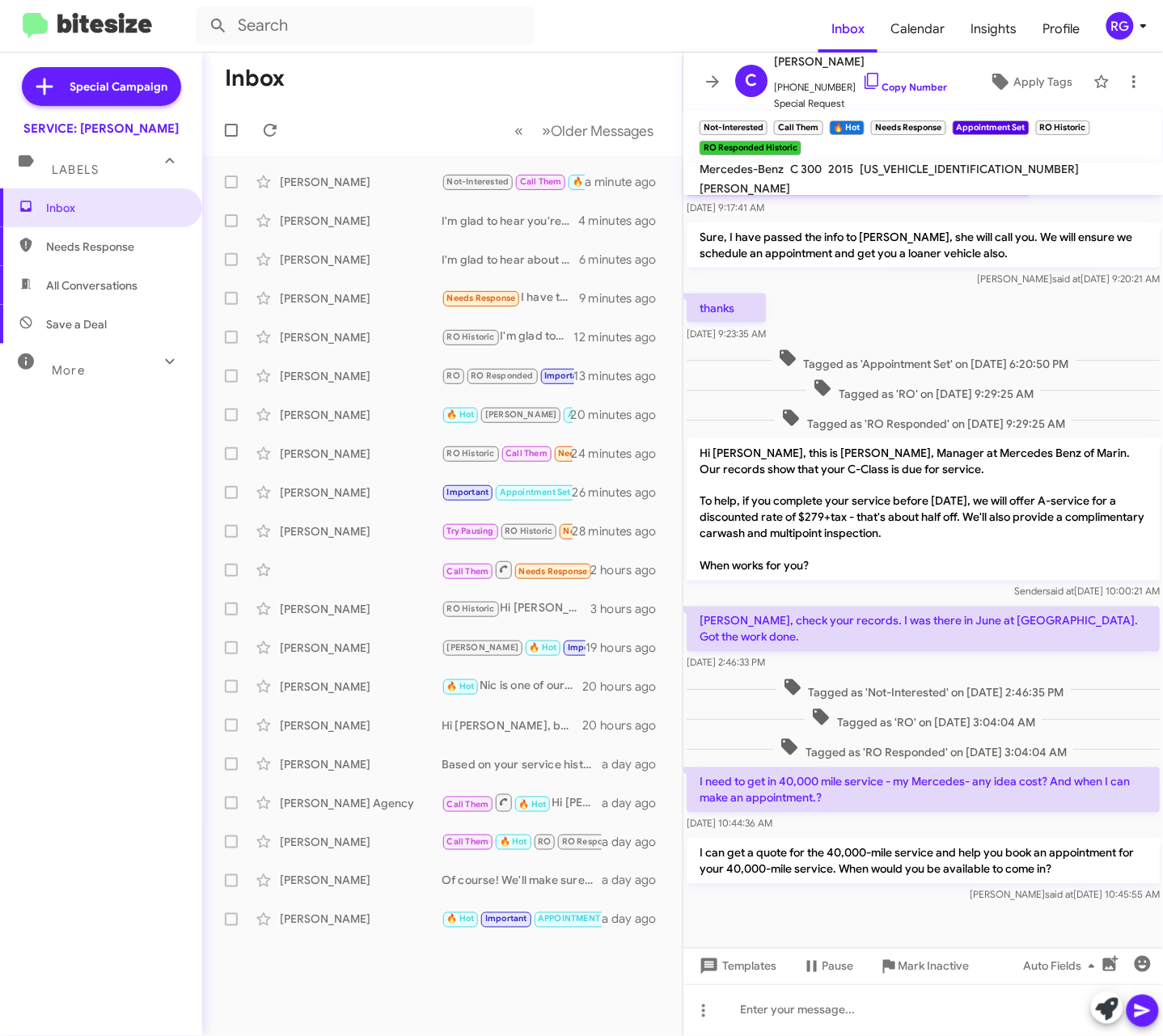
click at [891, 177] on span "55SWF4JB7FU056946" at bounding box center [969, 169] width 219 height 15
copy span "55SWF4JB7FU056946"
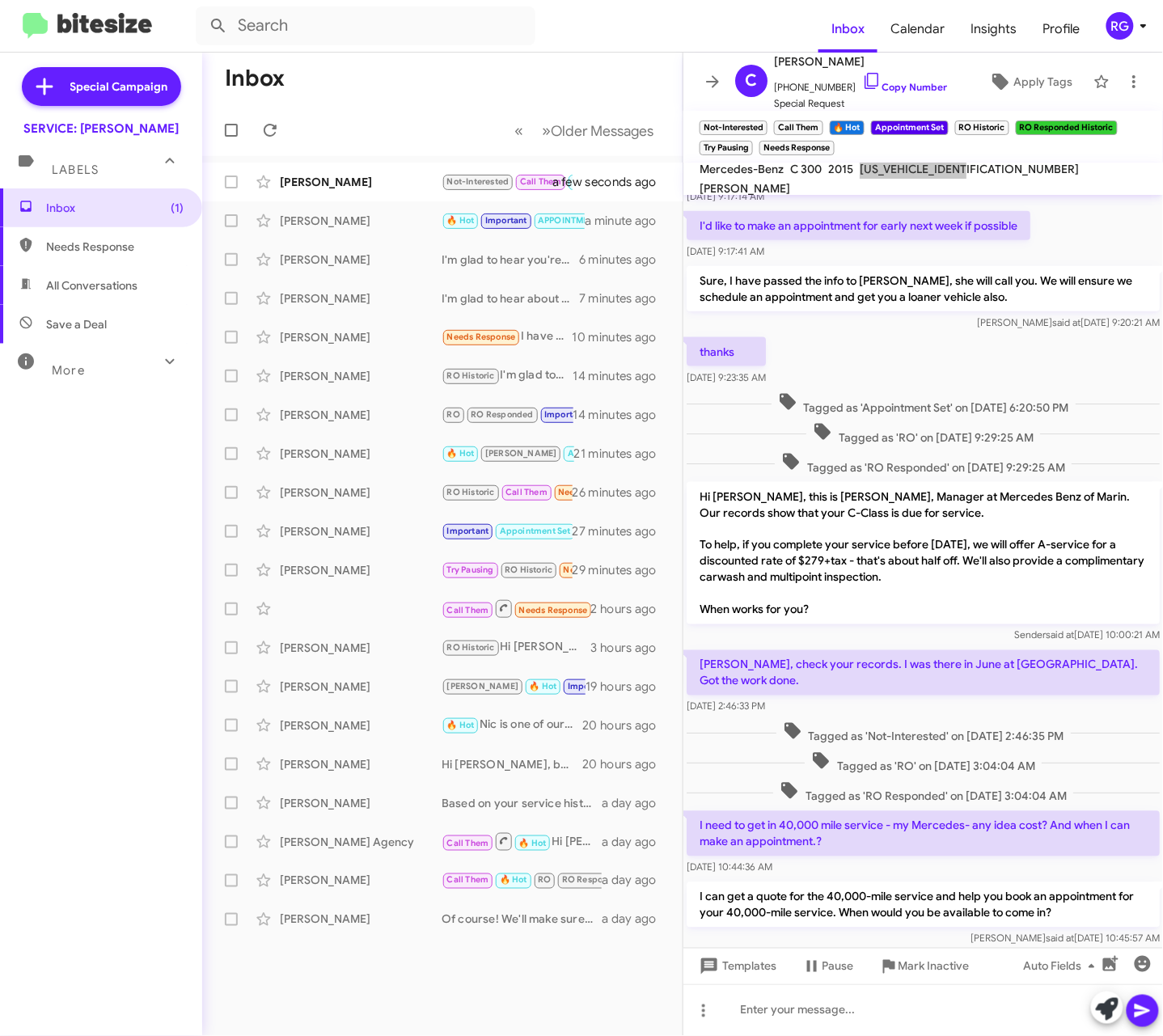
scroll to position [641, 0]
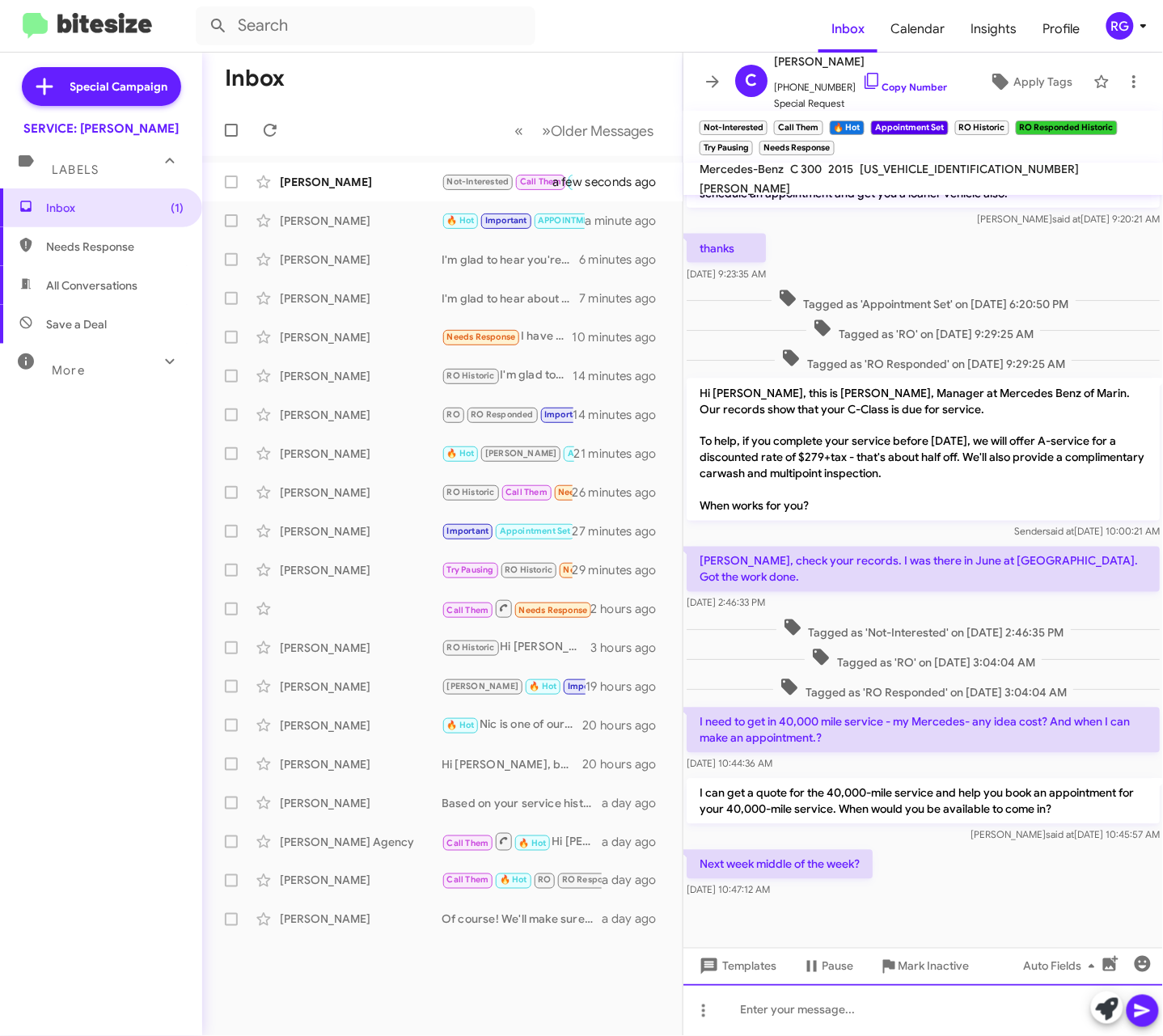
click at [1042, 1006] on div at bounding box center [923, 1010] width 480 height 52
click at [777, 902] on div at bounding box center [923, 939] width 480 height 76
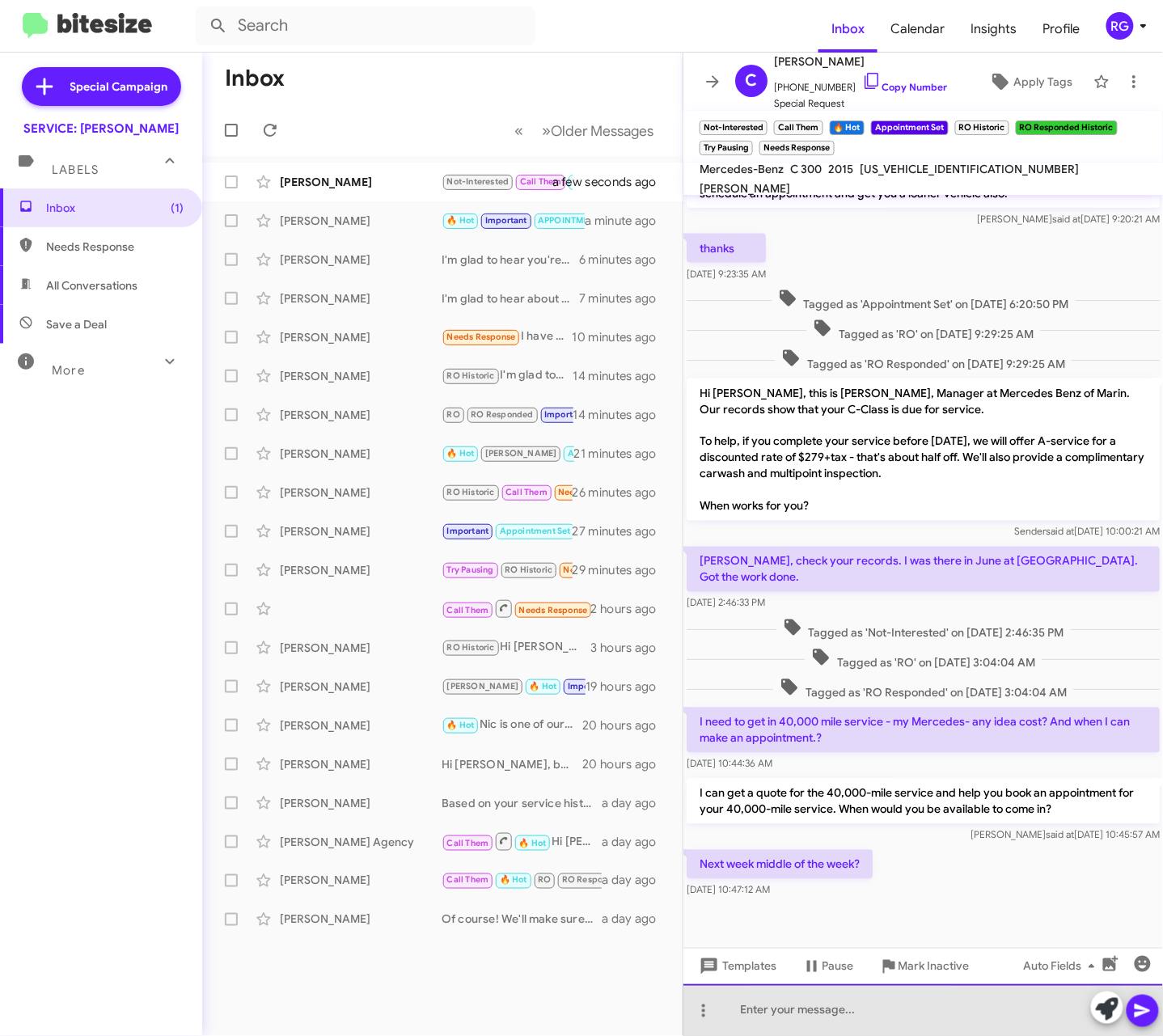
click at [851, 1022] on div at bounding box center [923, 1010] width 480 height 52
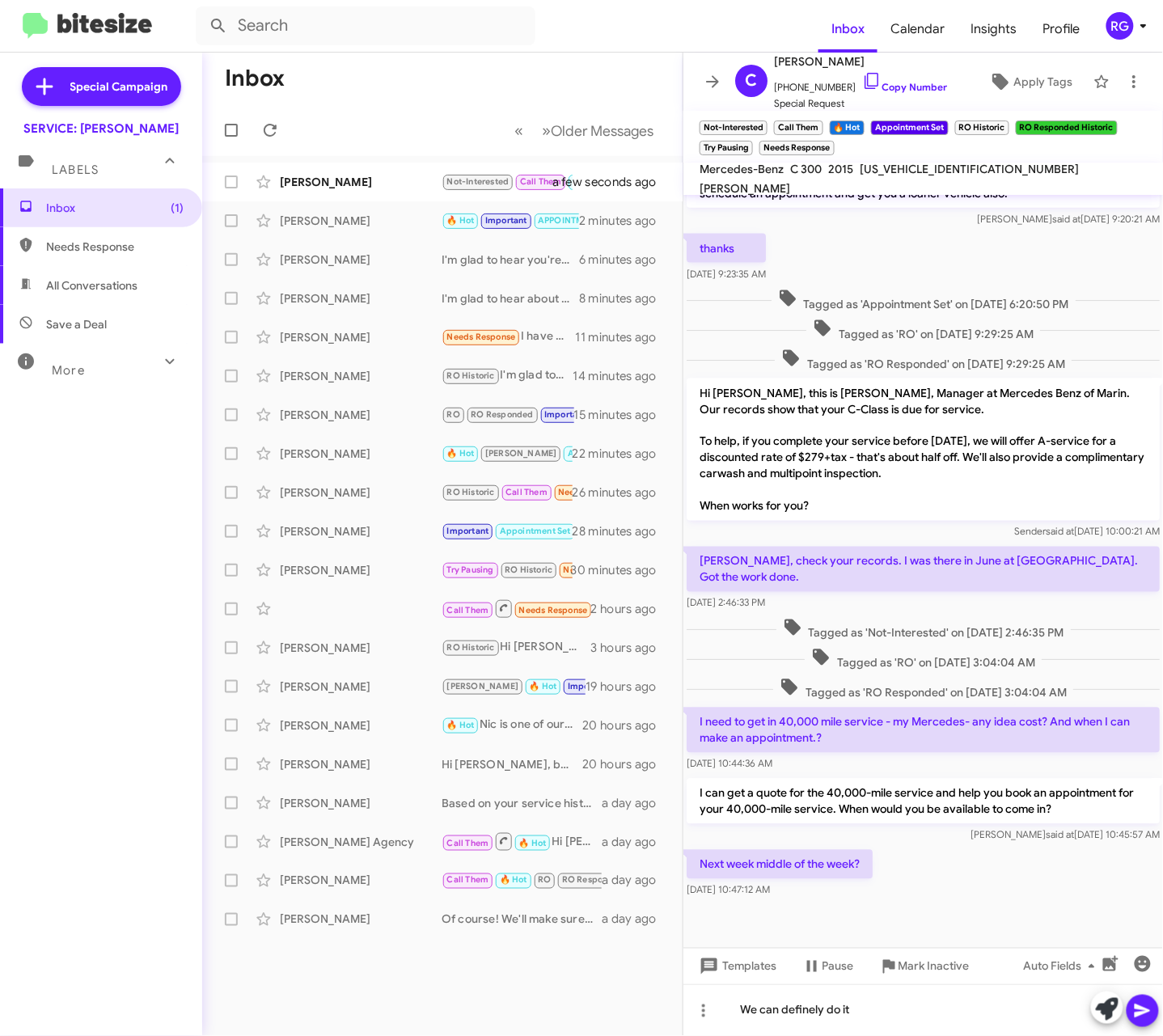
click at [713, 884] on span "Aug 27, 2025, 10:47:12 AM" at bounding box center [728, 890] width 84 height 12
click at [890, 1026] on div "We can definely do it" at bounding box center [923, 1010] width 480 height 52
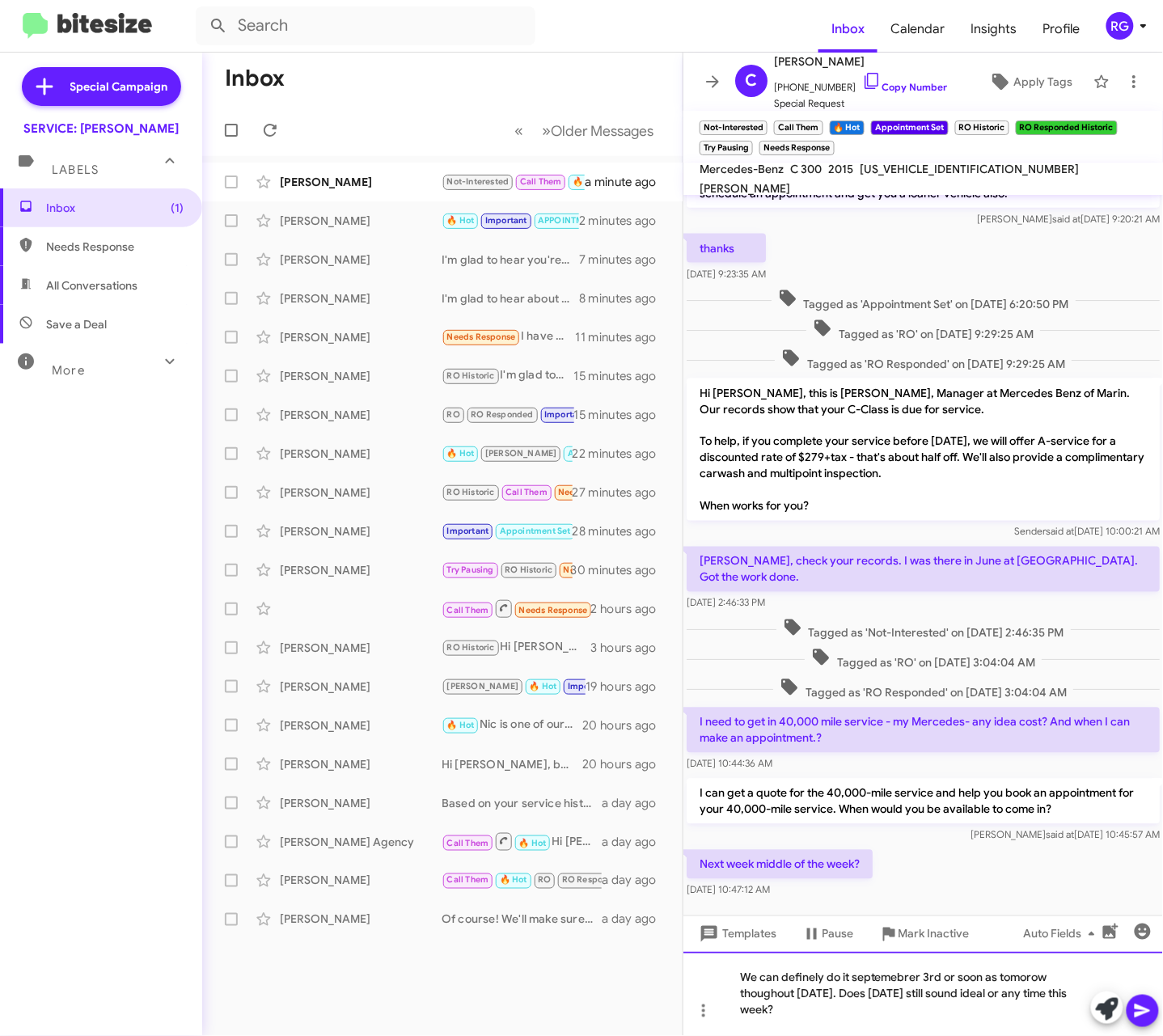
click at [780, 981] on div "We can definely do it septemebrer 3rd or soon as tomorow thoughout saturday. Do…" at bounding box center [923, 994] width 480 height 84
click at [805, 978] on div "We can definely do it septemebrer 3rd or soon as tomorow thoughout saturday. Do…" at bounding box center [923, 994] width 480 height 84
click at [853, 984] on div "Pause Conversation" at bounding box center [827, 972] width 87 height 25
drag, startPoint x: 853, startPoint y: 984, endPoint x: 886, endPoint y: 977, distance: 33.7
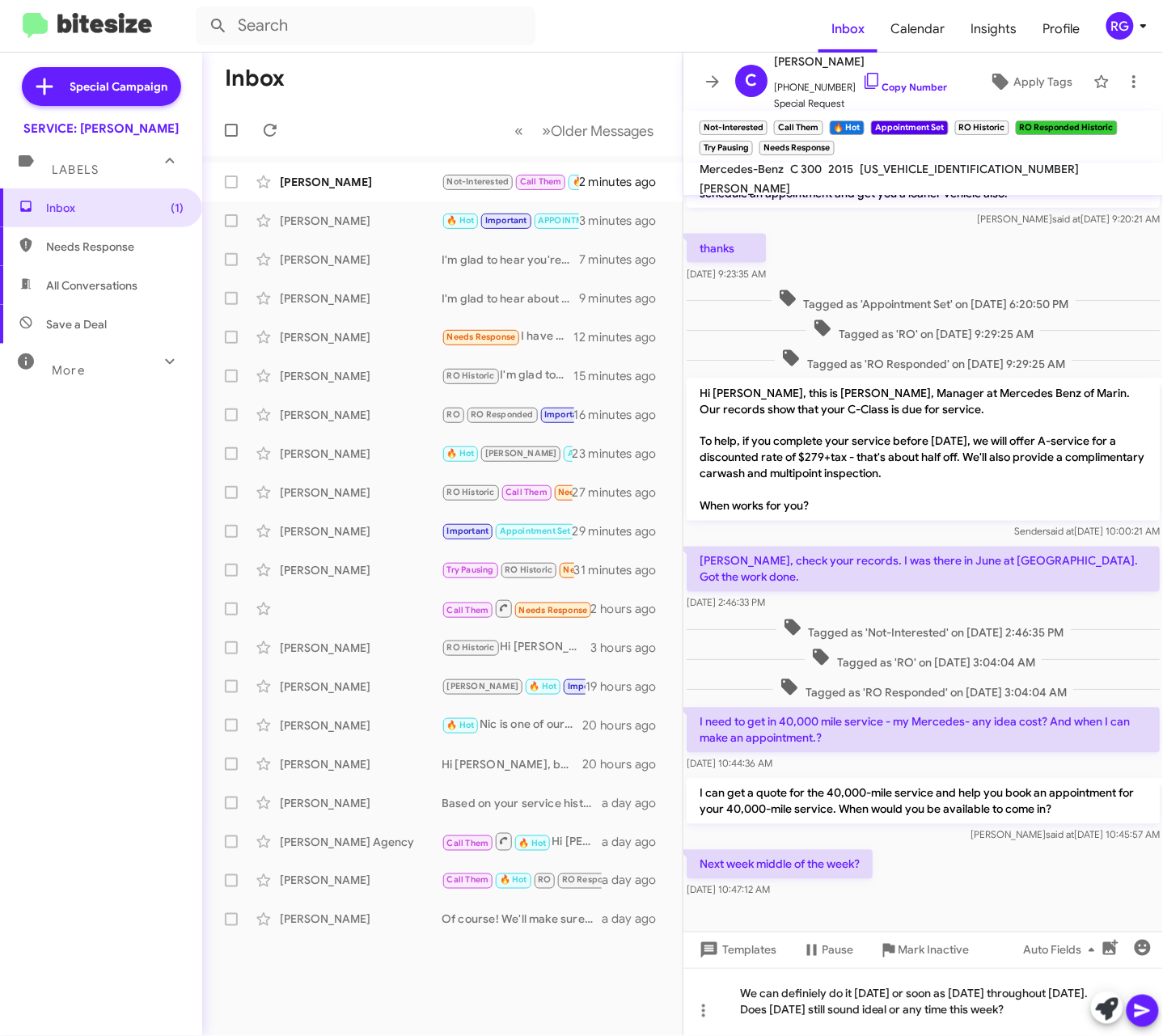
drag, startPoint x: 806, startPoint y: 935, endPoint x: 832, endPoint y: 990, distance: 60.8
click at [832, 988] on mat-tooltip-component "Pause Conversation" at bounding box center [828, 972] width 110 height 48
click at [835, 995] on mat-tooltip-component "Pause Conversation" at bounding box center [828, 972] width 110 height 48
drag, startPoint x: 812, startPoint y: 995, endPoint x: 832, endPoint y: 1000, distance: 20.6
click at [812, 996] on mat-tooltip-component "Pause Conversation" at bounding box center [828, 972] width 110 height 48
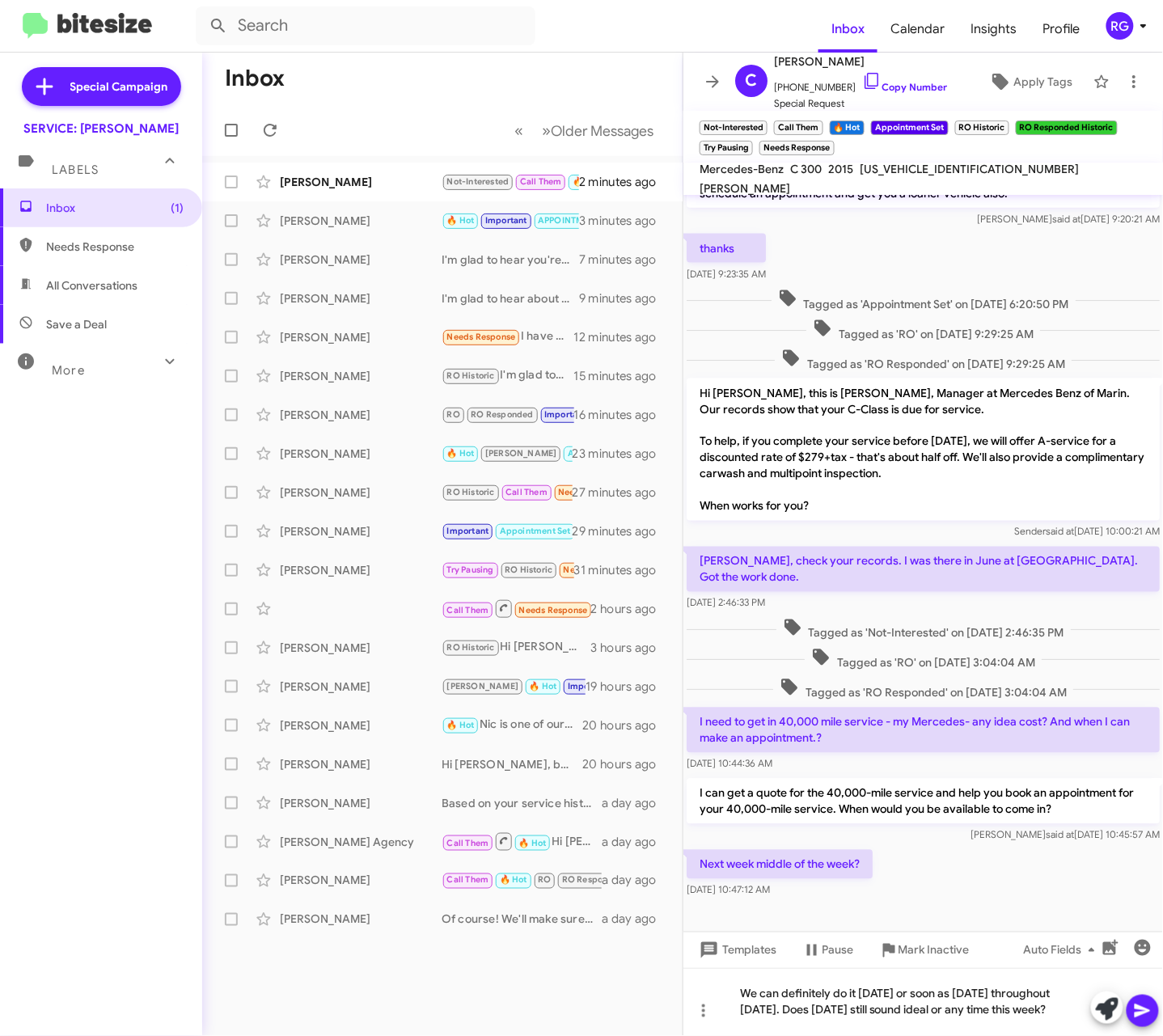
click at [923, 987] on mat-tooltip-component "Mark Inactive" at bounding box center [924, 972] width 86 height 48
drag, startPoint x: 923, startPoint y: 987, endPoint x: 877, endPoint y: 993, distance: 46.4
click at [878, 993] on div "We can definitely do it September 3rd or soon as tomorrow throughout Saturday. …" at bounding box center [923, 1001] width 480 height 68
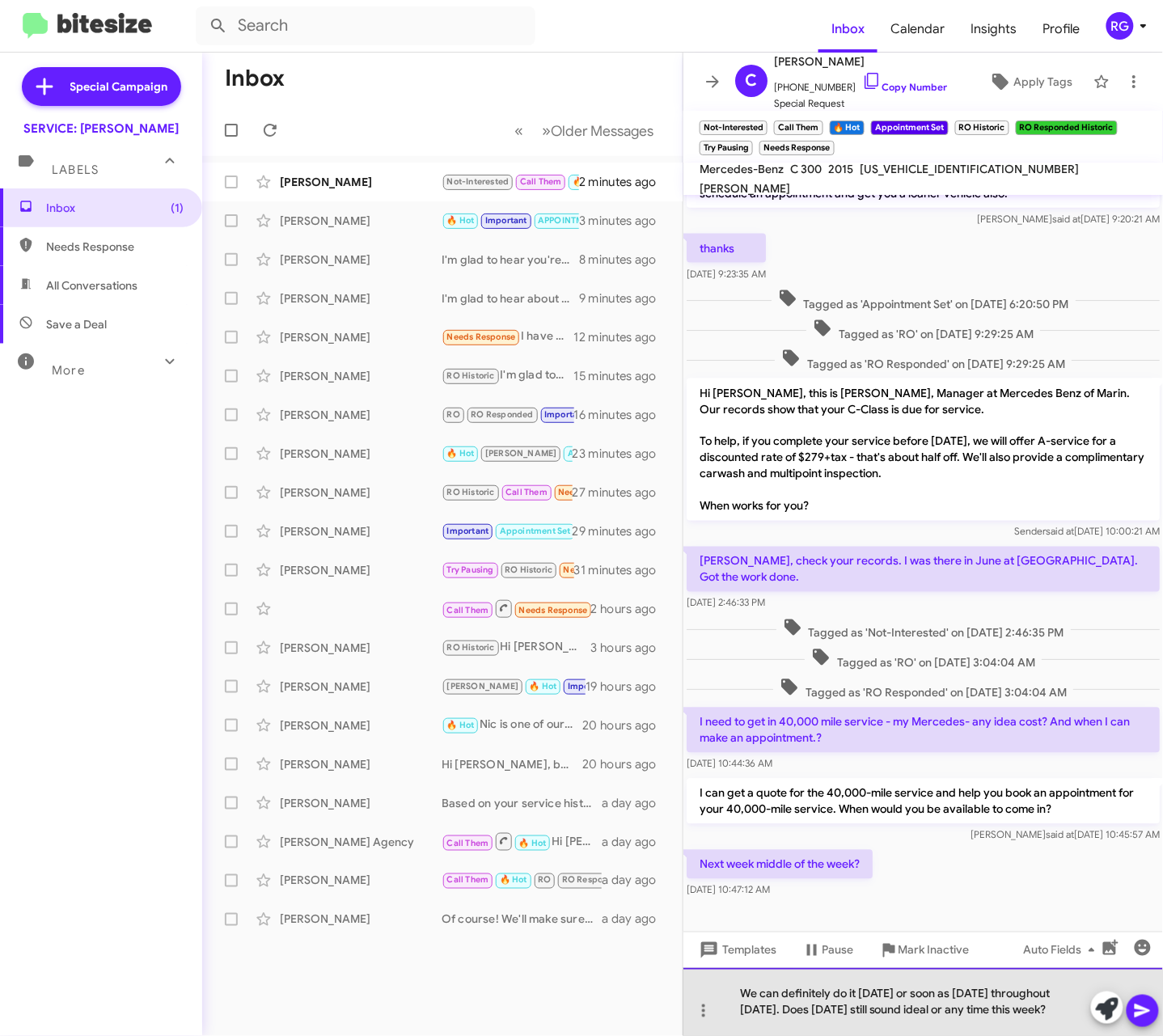
click at [880, 1024] on div "We can definitely do it September 3rd or soon as tomorrow throughout Saturday. …" at bounding box center [923, 1001] width 480 height 68
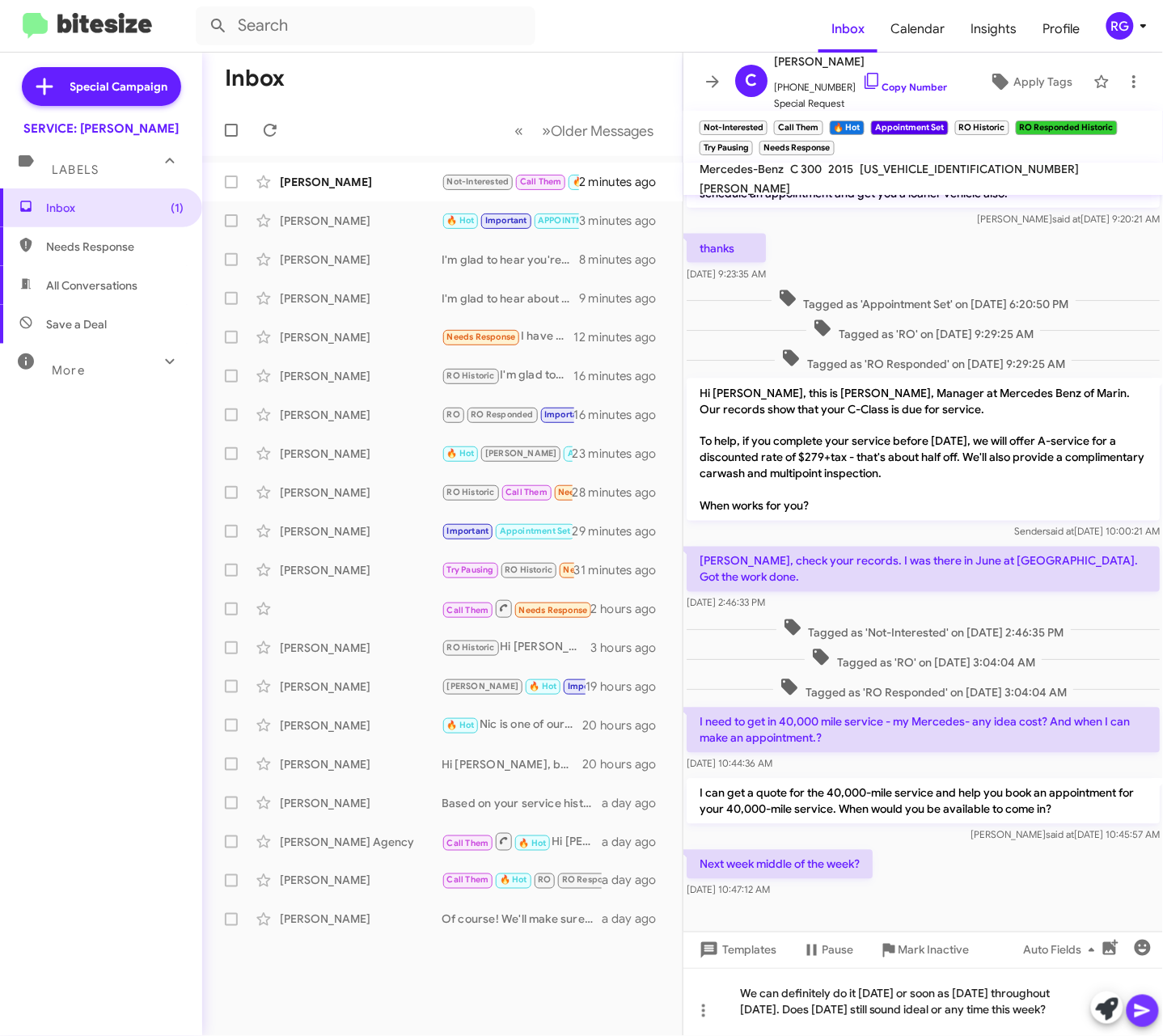
click at [1146, 1006] on icon at bounding box center [1143, 1011] width 19 height 19
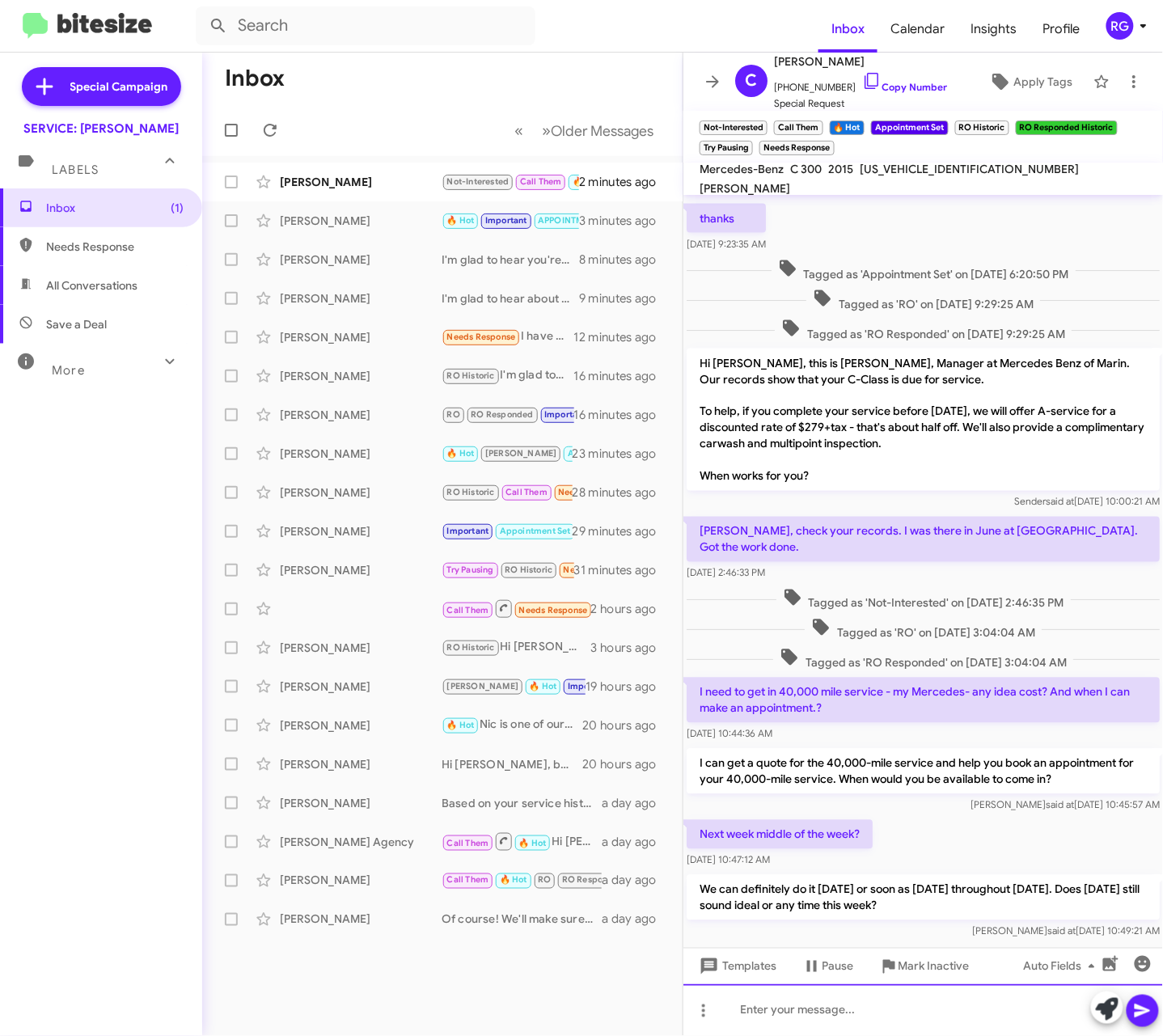
scroll to position [715, 0]
